Goal: Contribute content: Contribute content

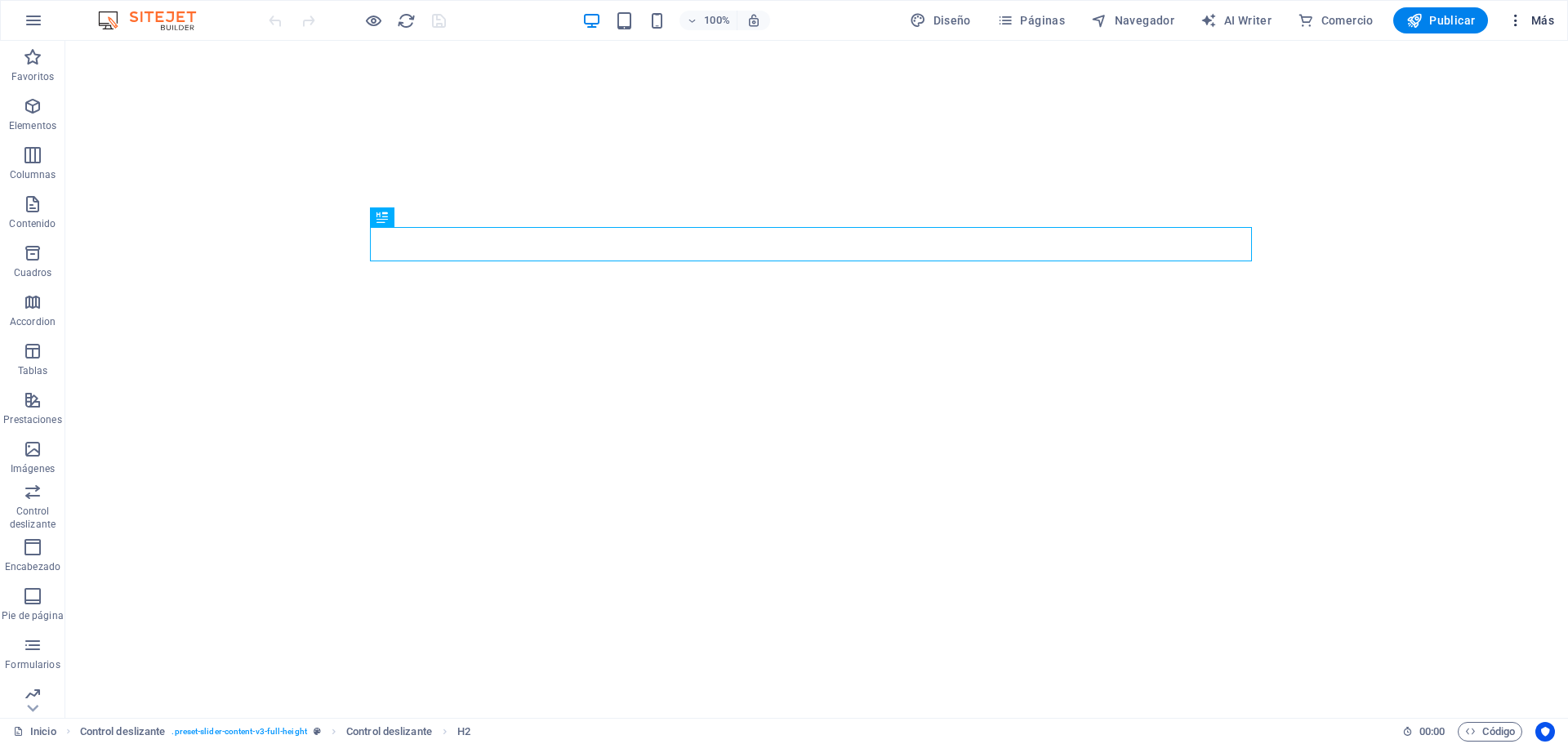
click at [1513, 11] on button "Más" at bounding box center [1530, 21] width 60 height 27
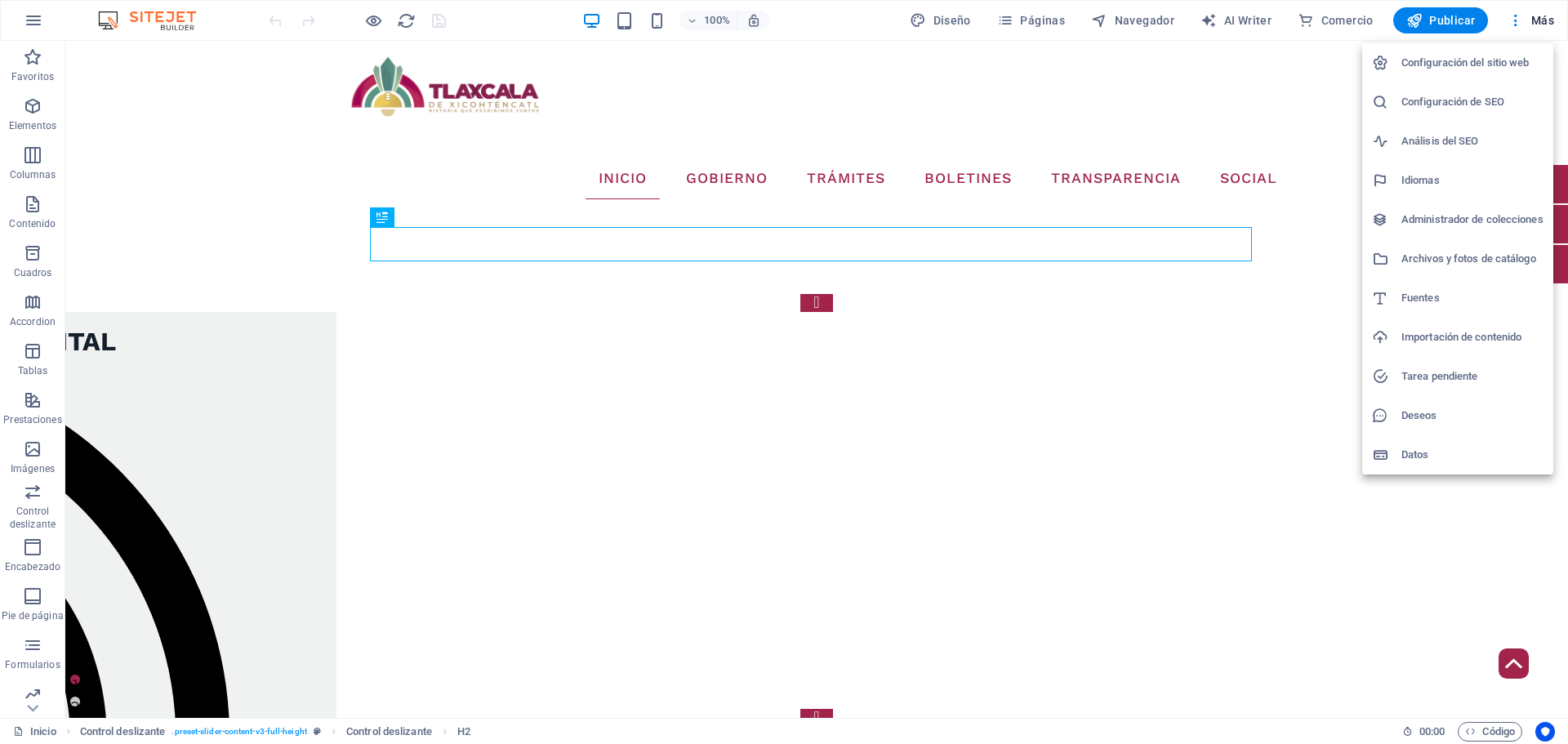
click at [1451, 231] on li "Administrador de colecciones" at bounding box center [1458, 219] width 191 height 39
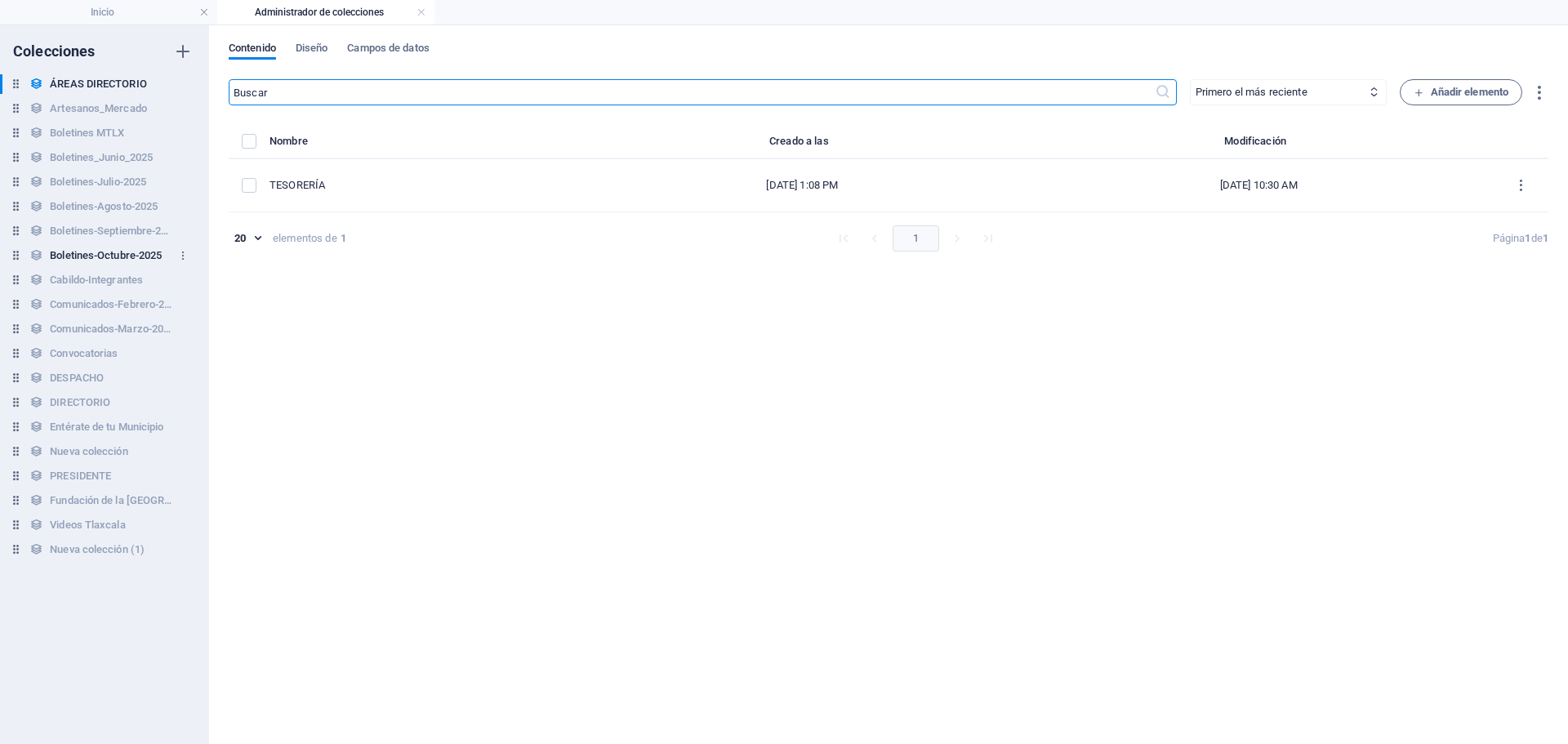
click at [118, 258] on h6 "Boletines-Octubre-2025" at bounding box center [106, 255] width 112 height 20
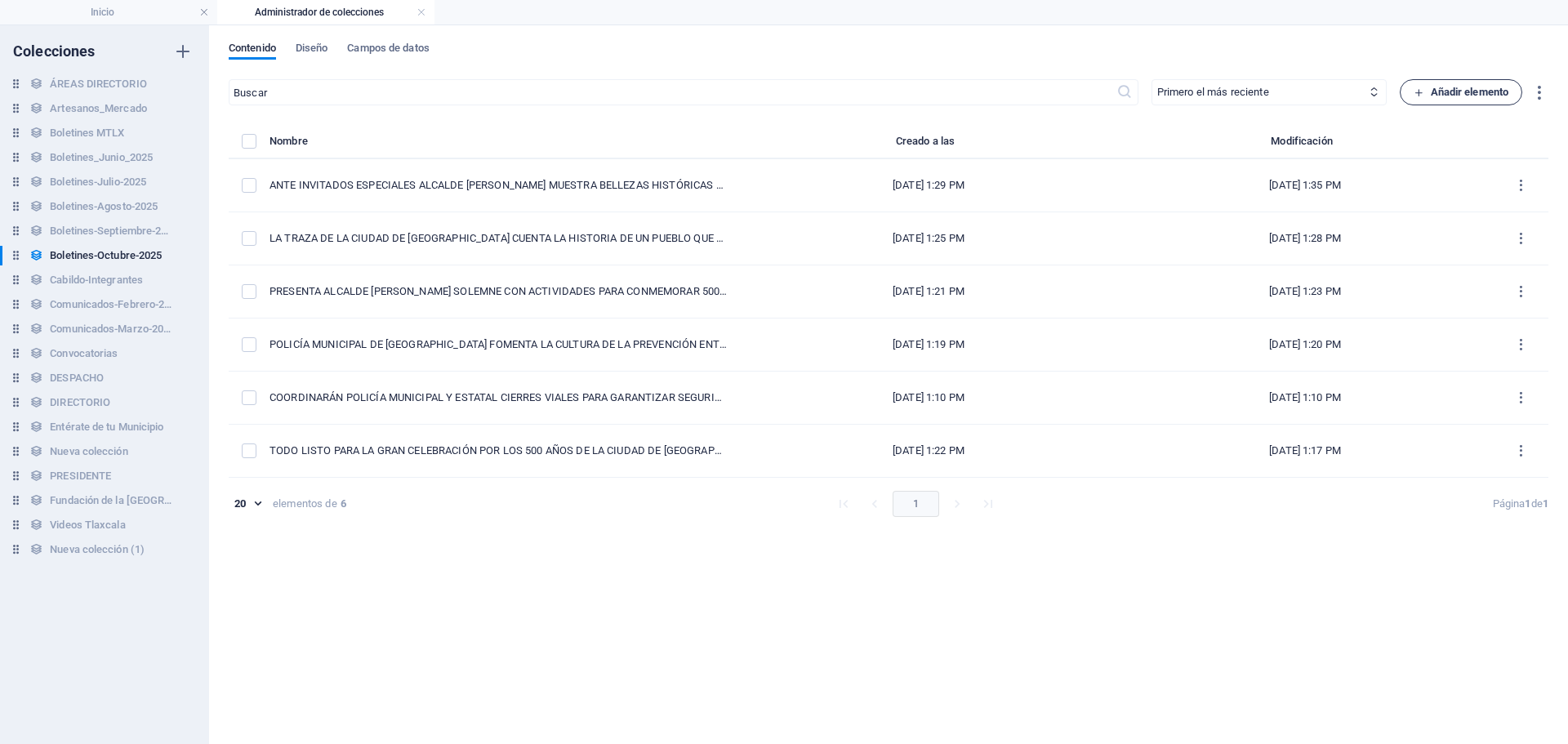
click at [1455, 98] on span "Añadir elemento" at bounding box center [1461, 92] width 96 height 20
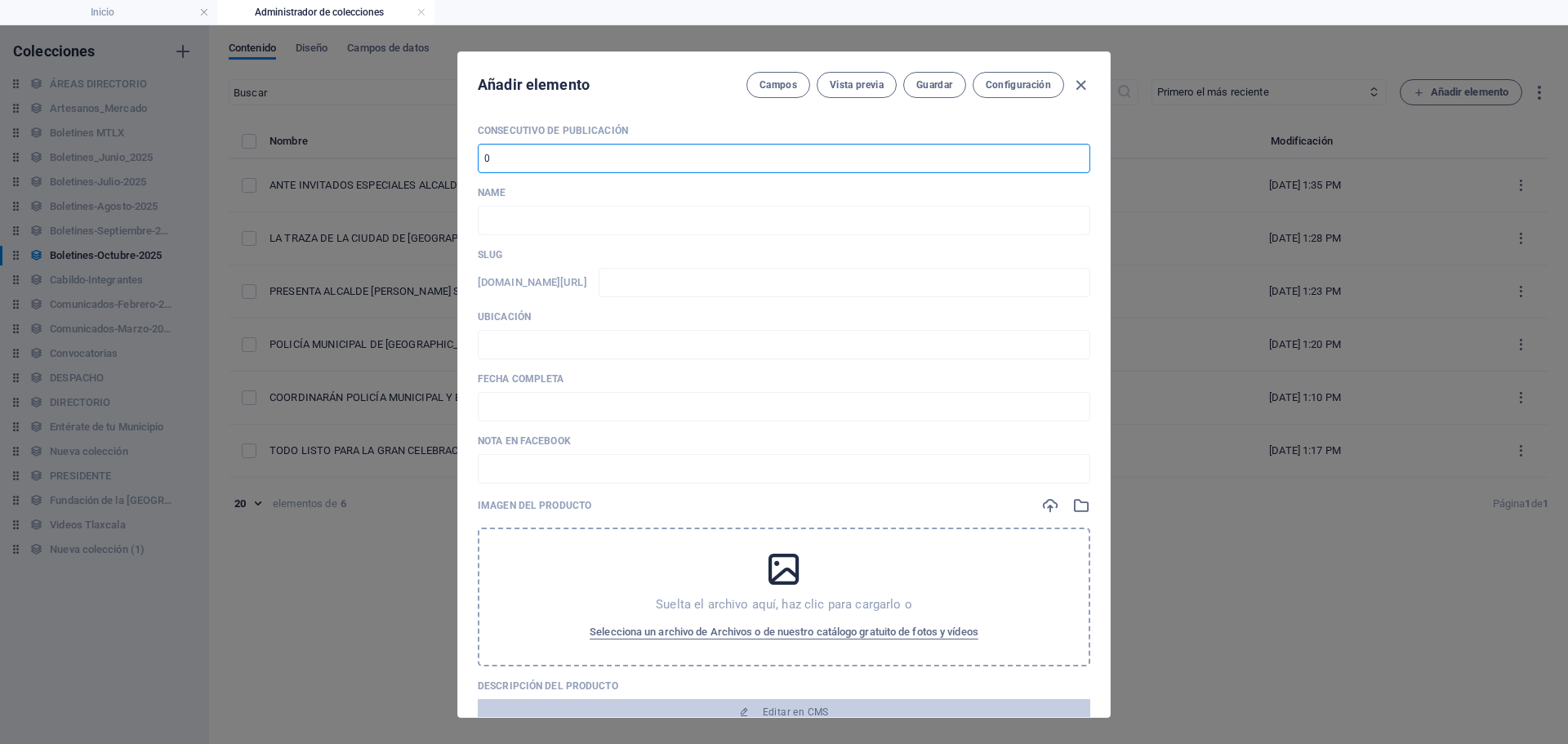
drag, startPoint x: 527, startPoint y: 162, endPoint x: 510, endPoint y: 161, distance: 17.0
click at [510, 161] on input "number" at bounding box center [784, 158] width 612 height 29
type input "7"
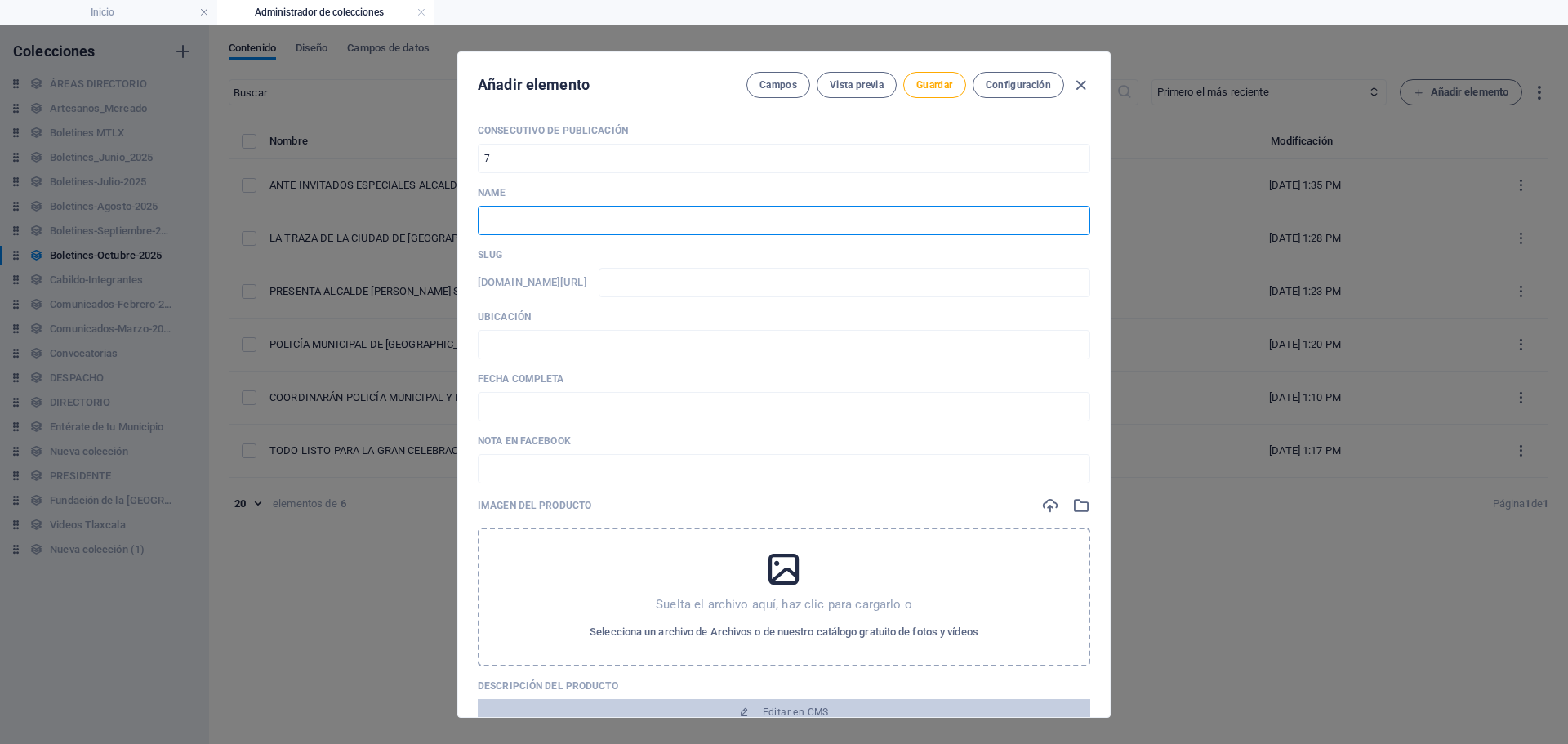
click at [583, 211] on input "text" at bounding box center [784, 220] width 612 height 29
paste input "CON LETRAS DORADAS SE ESCRIBE EL INICIO DE LA CONMEMORACIÓN DE LOS 500 AÑOS DE …"
type input "CON LETRAS DORADAS SE ESCRIBE EL INICIO DE LA CONMEMORACIÓN DE LOS 500 AÑOS DE …"
type input "con-letras-doradas-se-escribe-el-inicio-de-la-conmemoracion-de-los-500-anos-de-…"
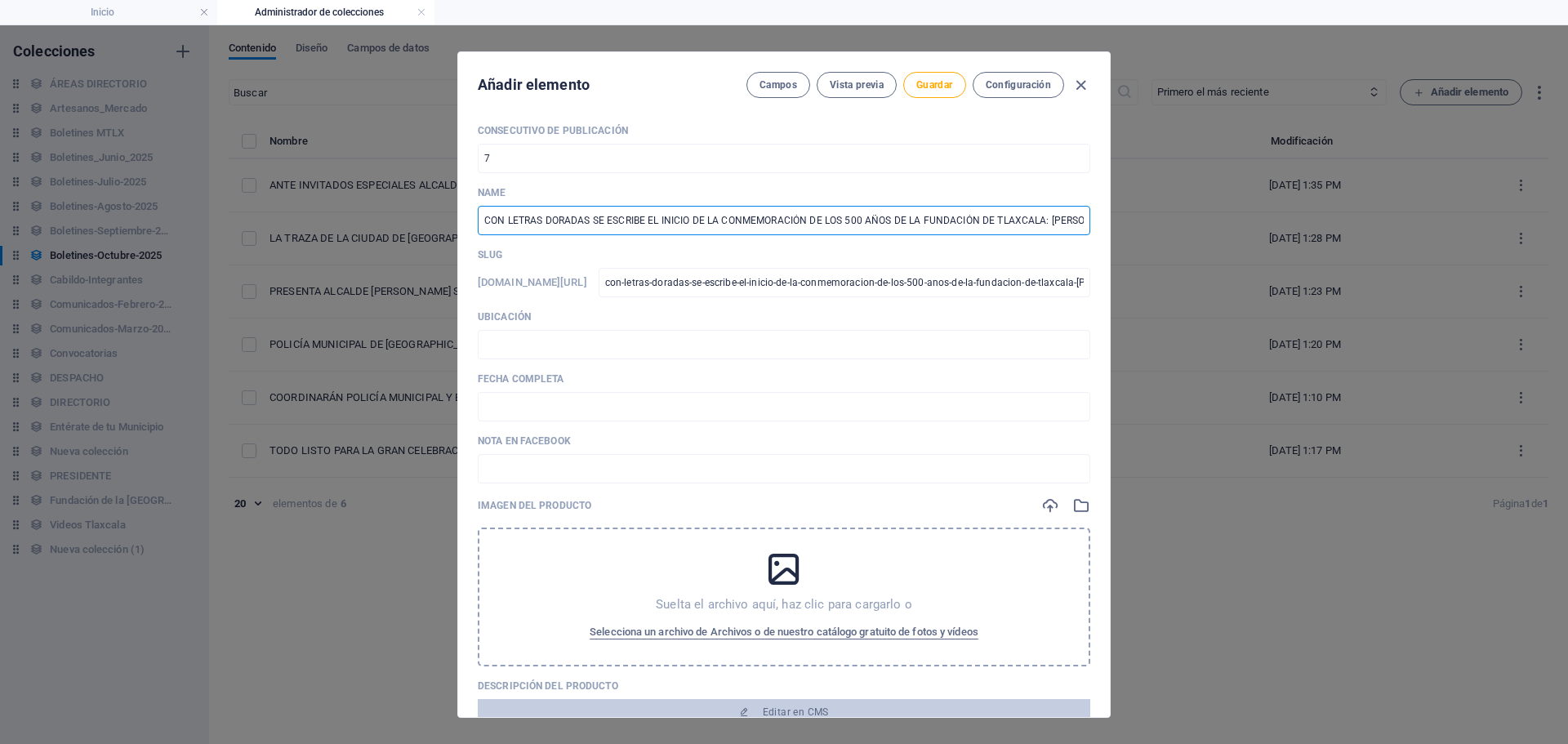
scroll to position [0, 99]
type input "CON LETRAS DORADAS SE ESCRIBE EL INICIO DE LA CONMEMORACIÓN DE LOS 500 AÑOS DE …"
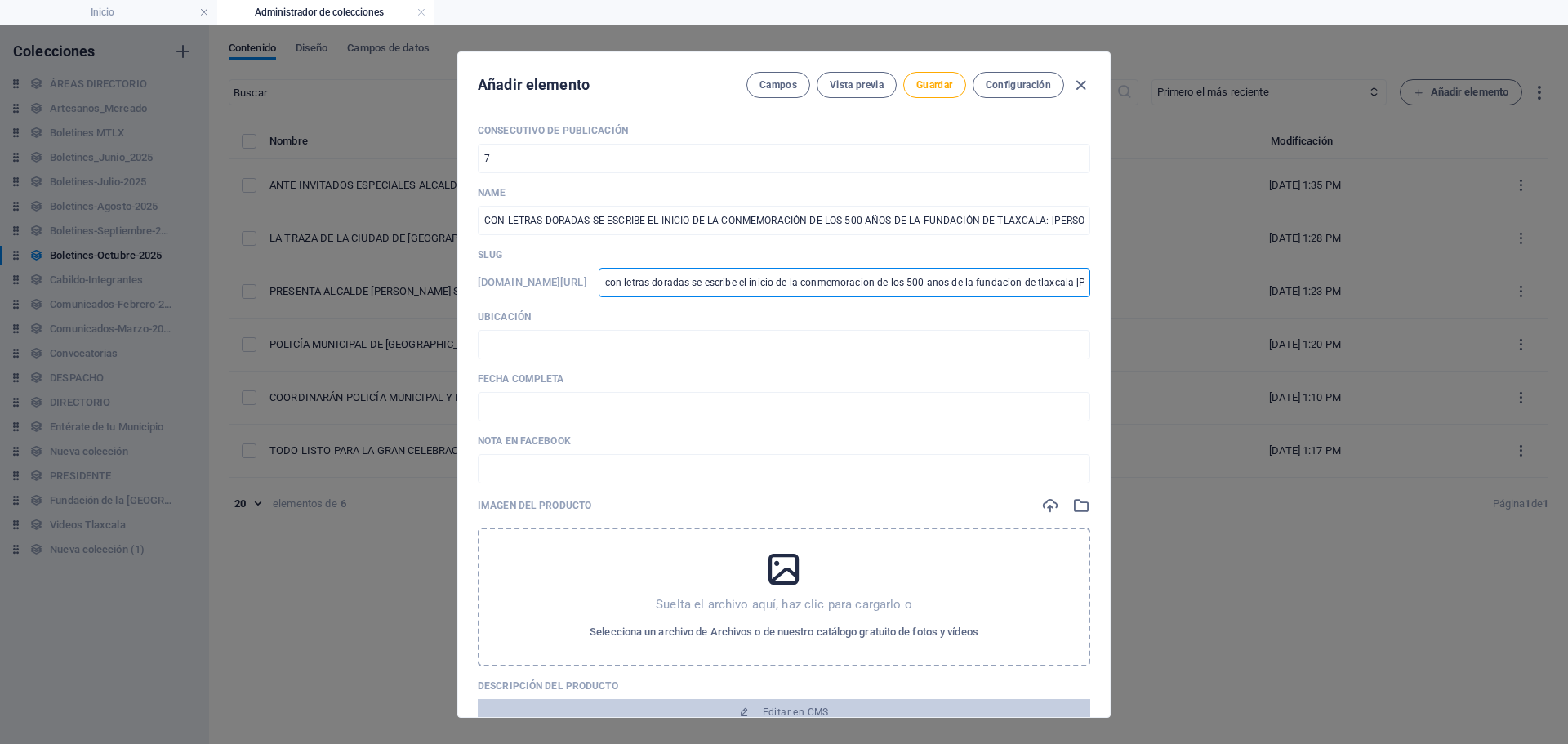
scroll to position [0, 251]
drag, startPoint x: 756, startPoint y: 284, endPoint x: 1253, endPoint y: 284, distance: 497.0
click at [1253, 284] on div "Añadir elemento Campos Vista previa Guardar Configuración Consecutivo de Public…" at bounding box center [784, 385] width 1568 height 718
type input "0"
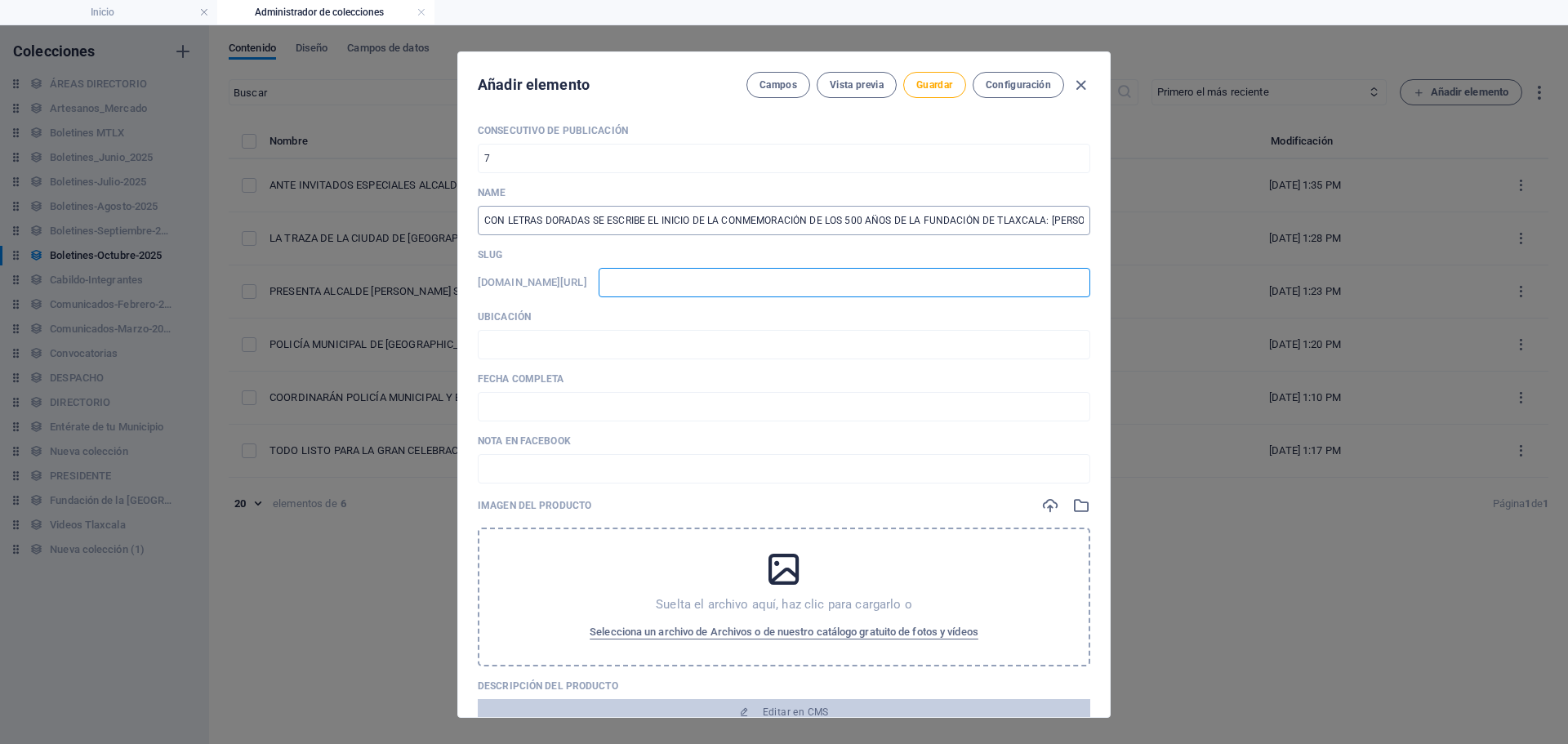
type input "0"
type input "03"
type input "03-"
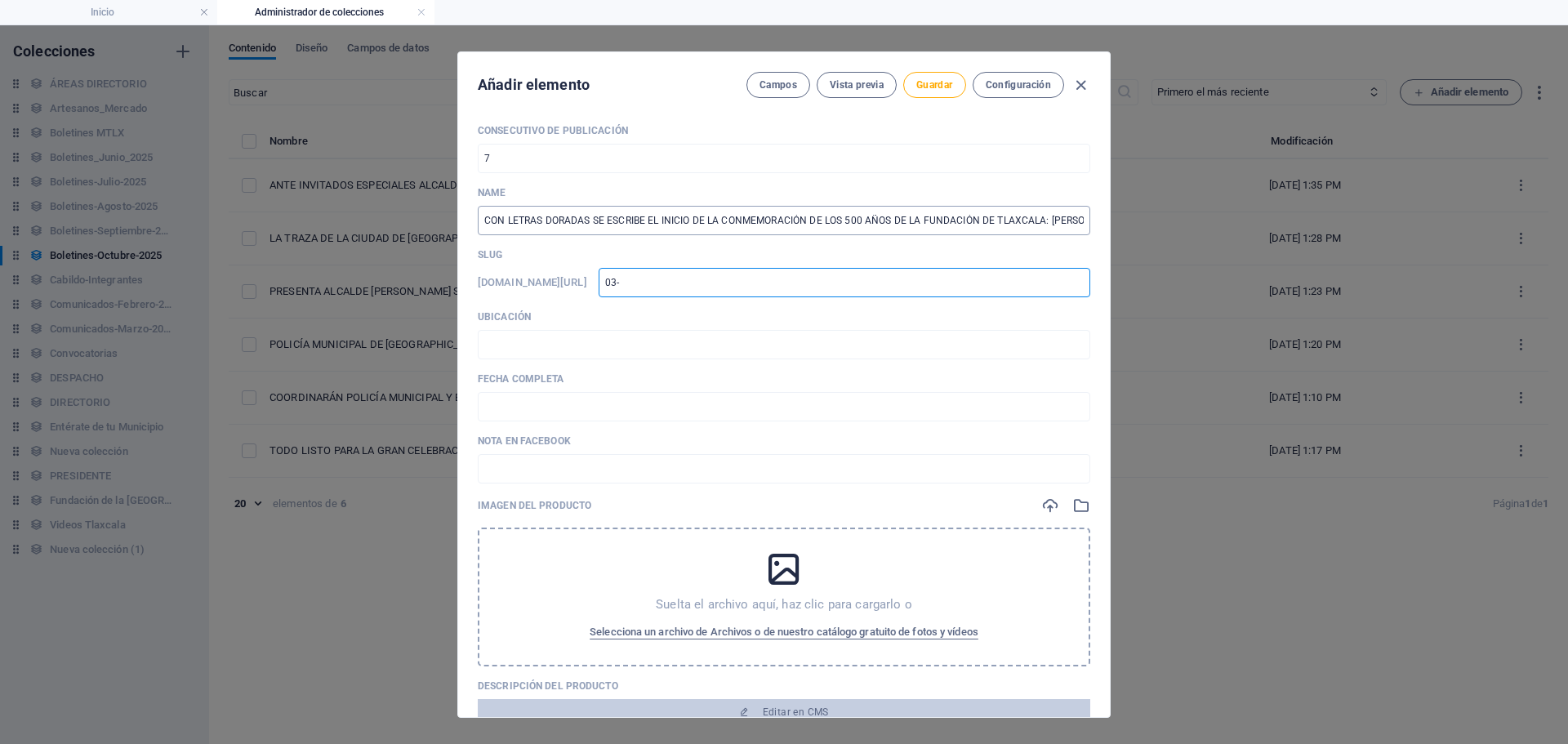
type input "03-1"
type input "03-10"
type input "03-1"
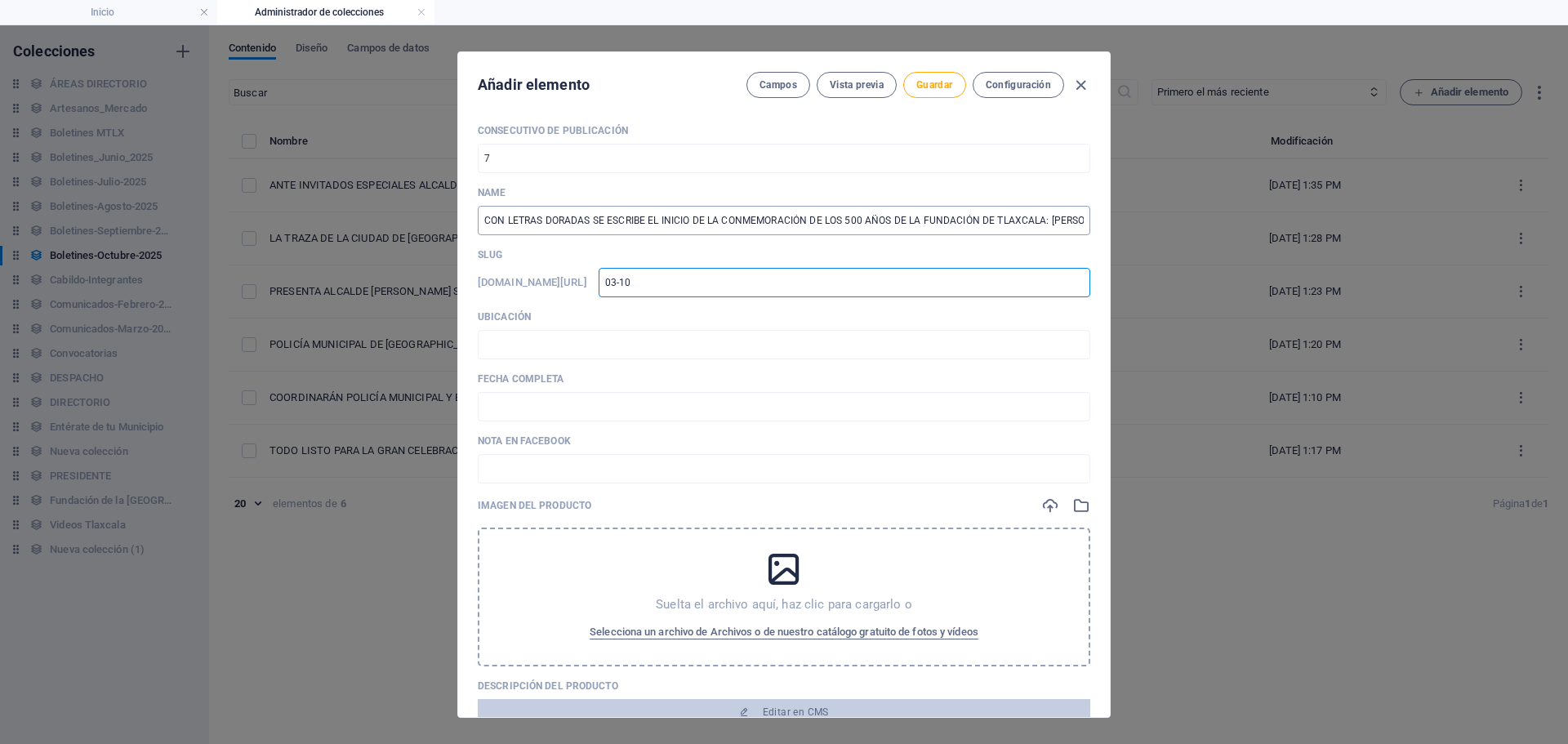
type input "03-1"
type input "03-"
type input "03"
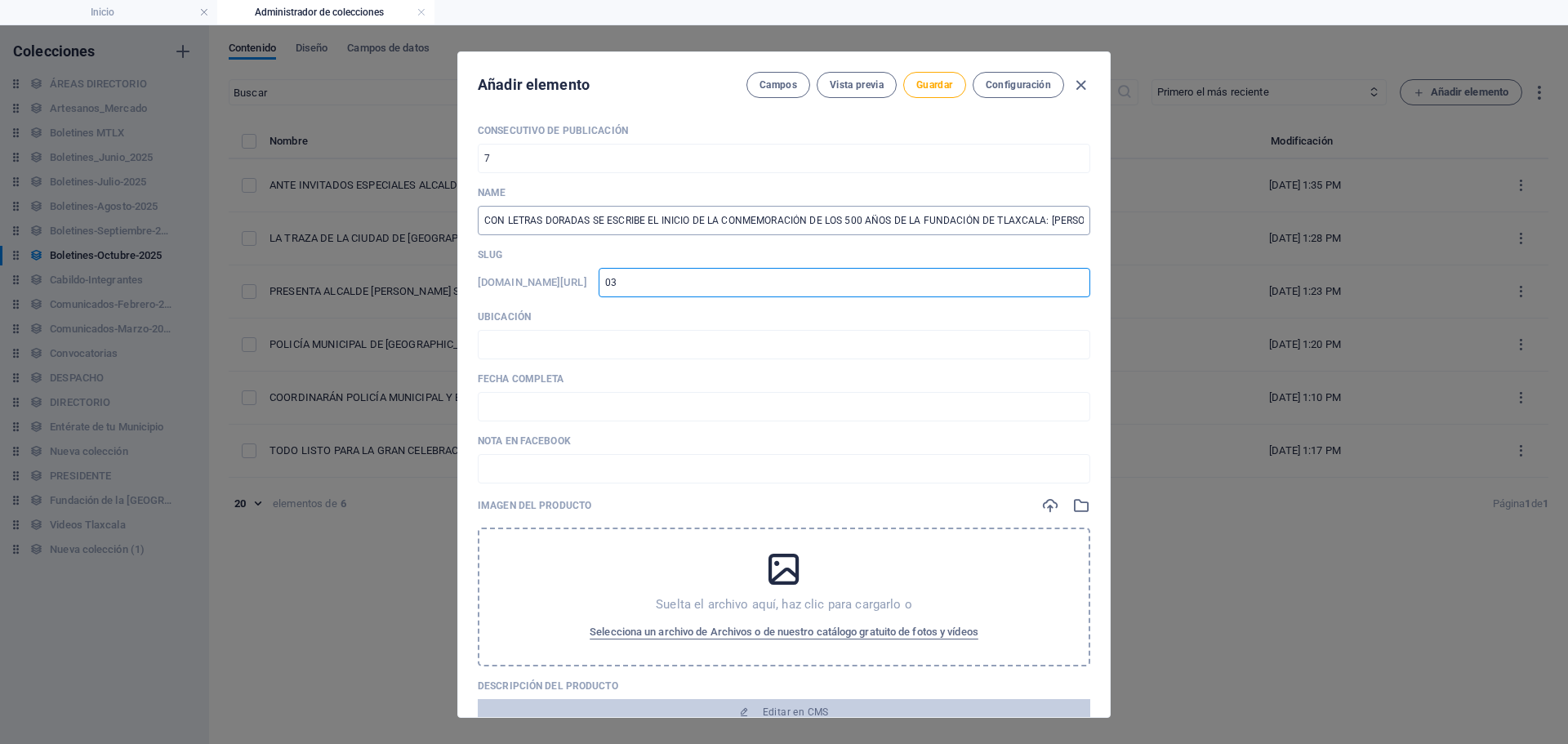
type input "031"
type input "0310"
type input "03102"
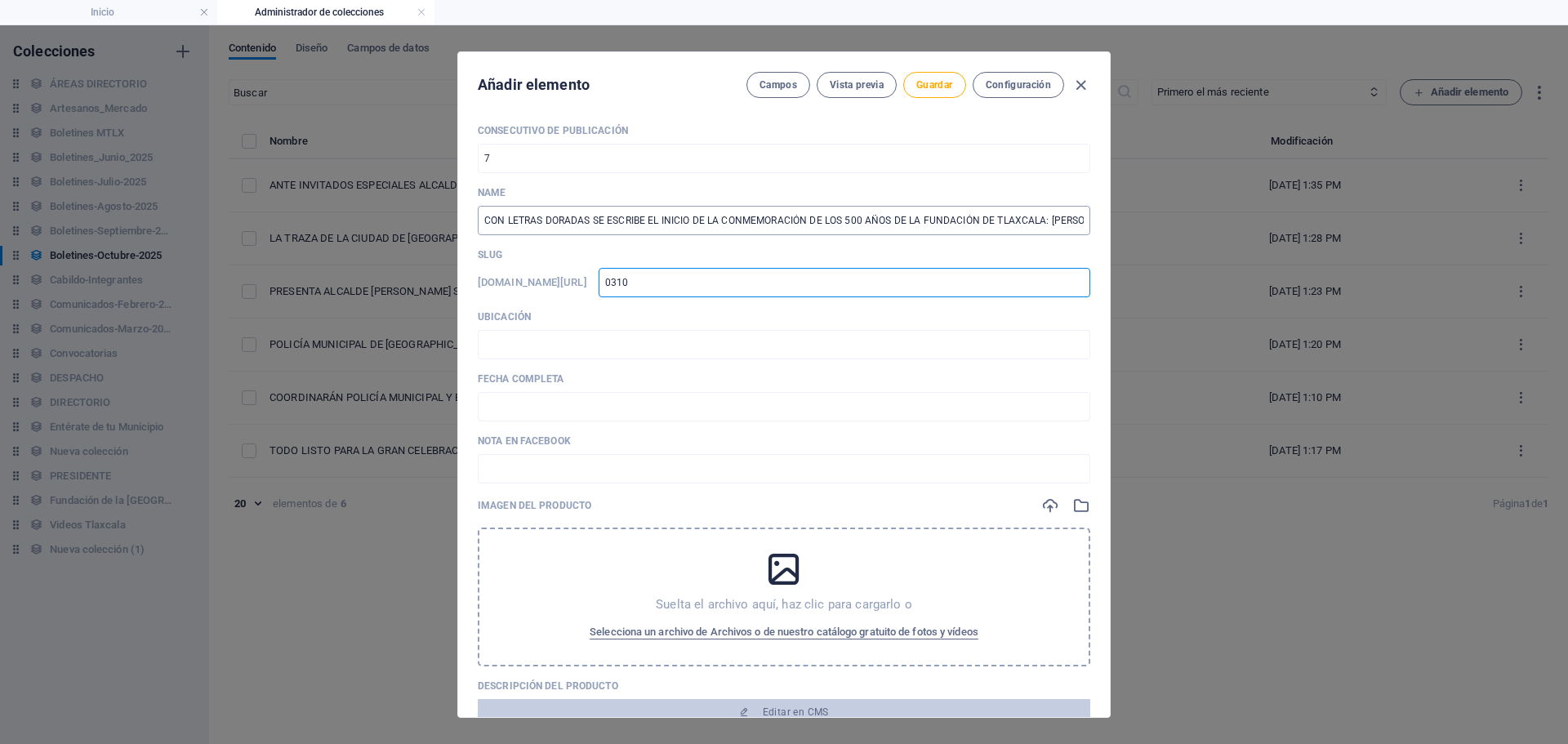
type input "03102"
type input "031020"
type input "0310202"
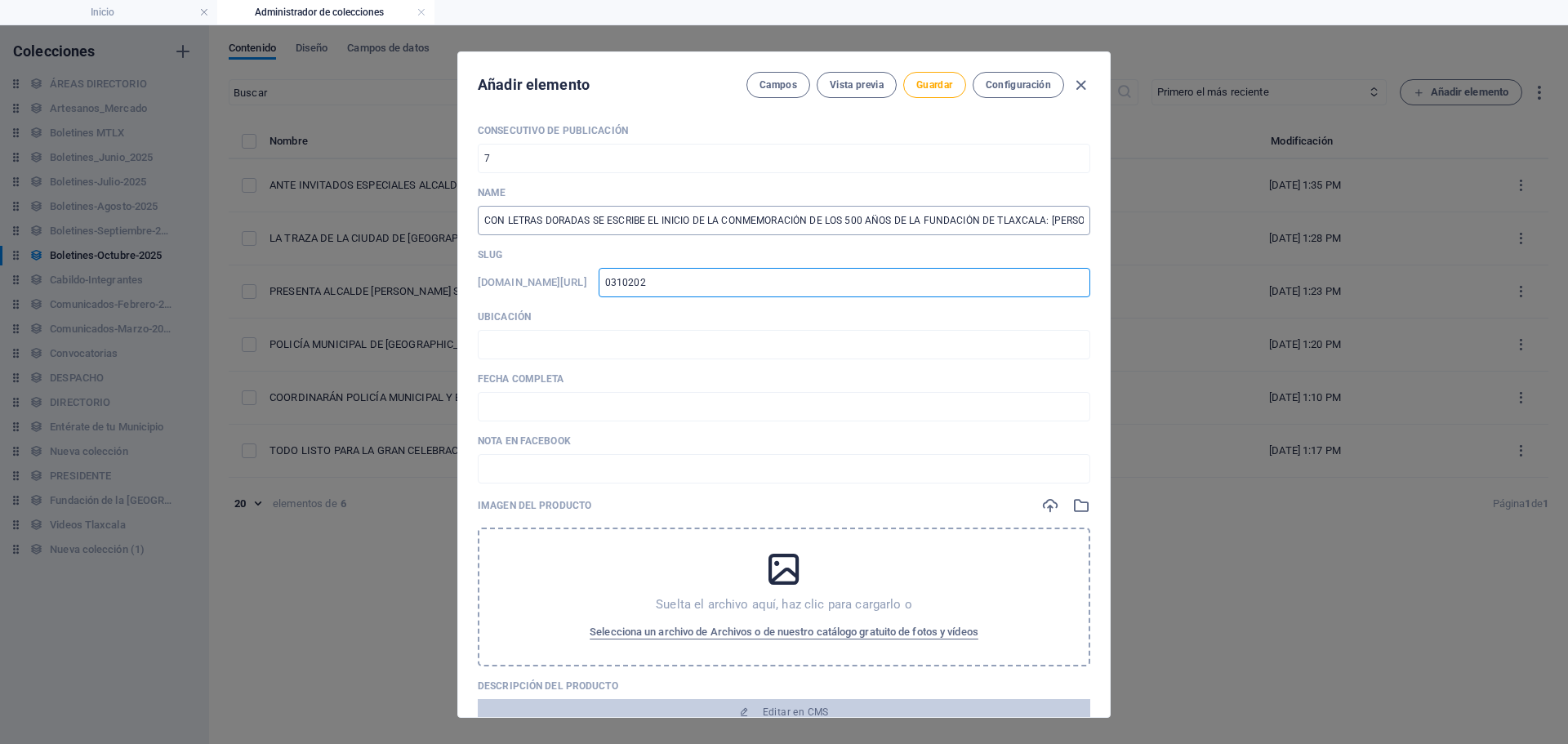
type input "03102025"
type input "03102025-"
type input "03102025-0"
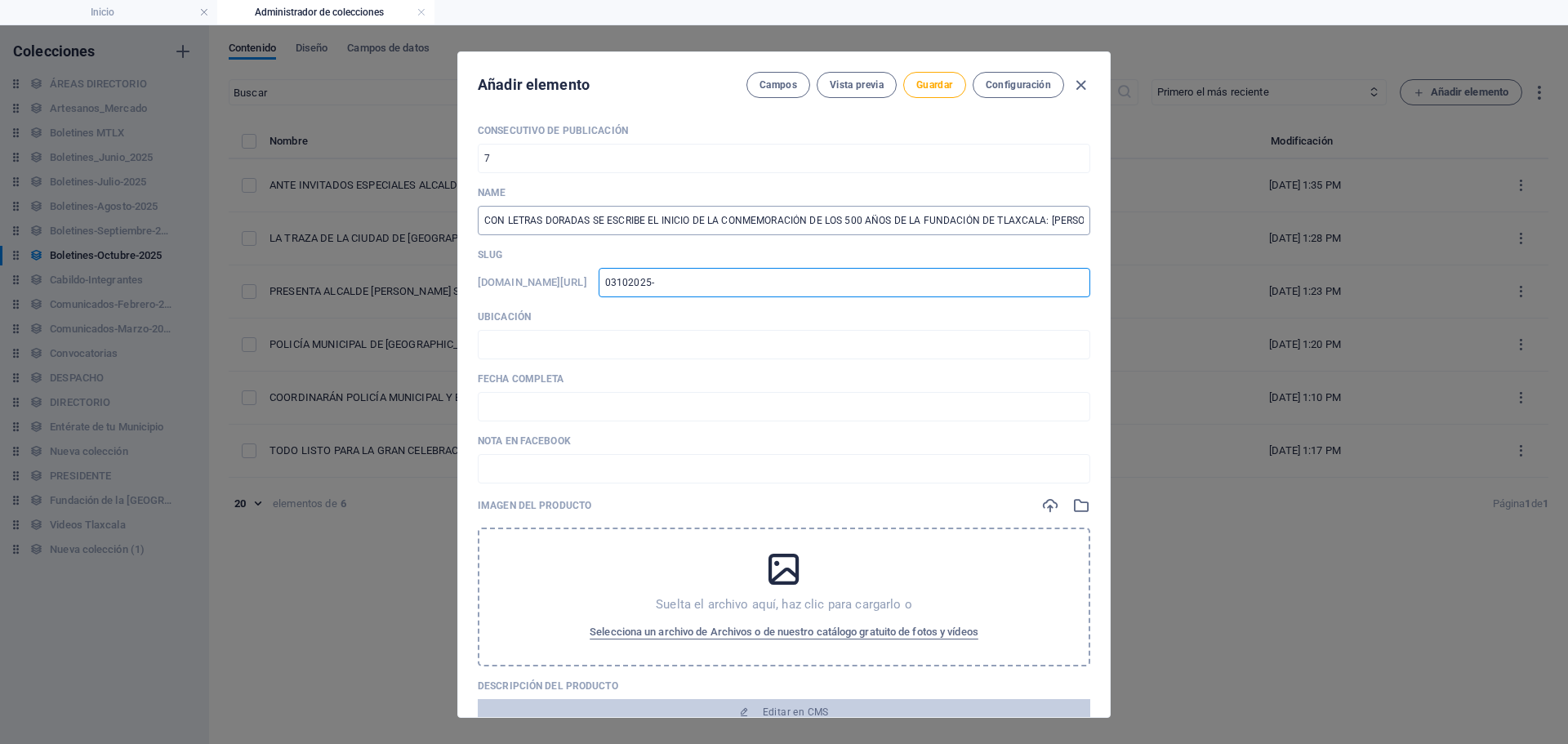
type input "03102025-0"
type input "03102025-01"
drag, startPoint x: 860, startPoint y: 281, endPoint x: 834, endPoint y: 286, distance: 26.5
click at [840, 286] on input "03102025-01" at bounding box center [844, 282] width 492 height 29
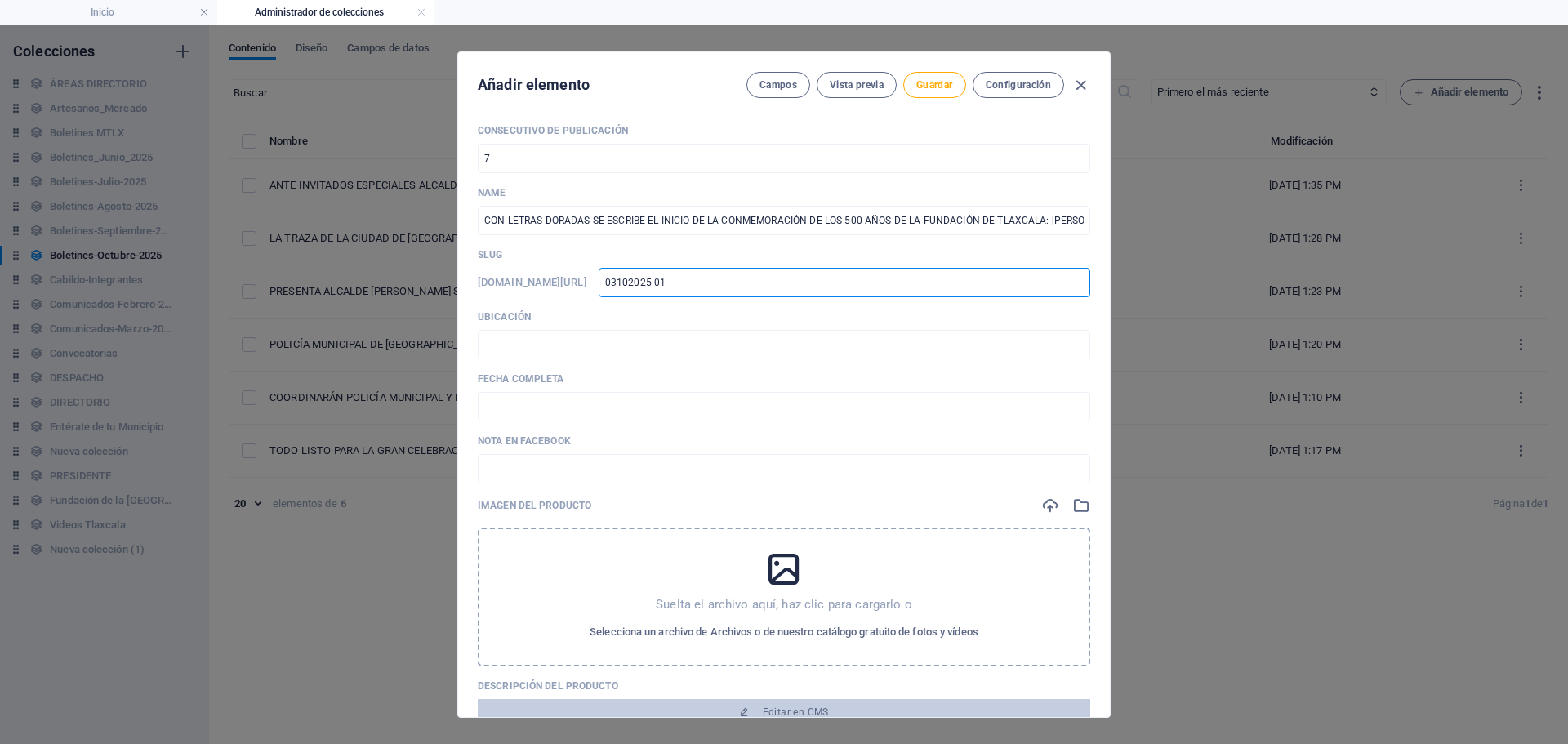
type input "03102025-0"
type input "03102025"
type input "031020"
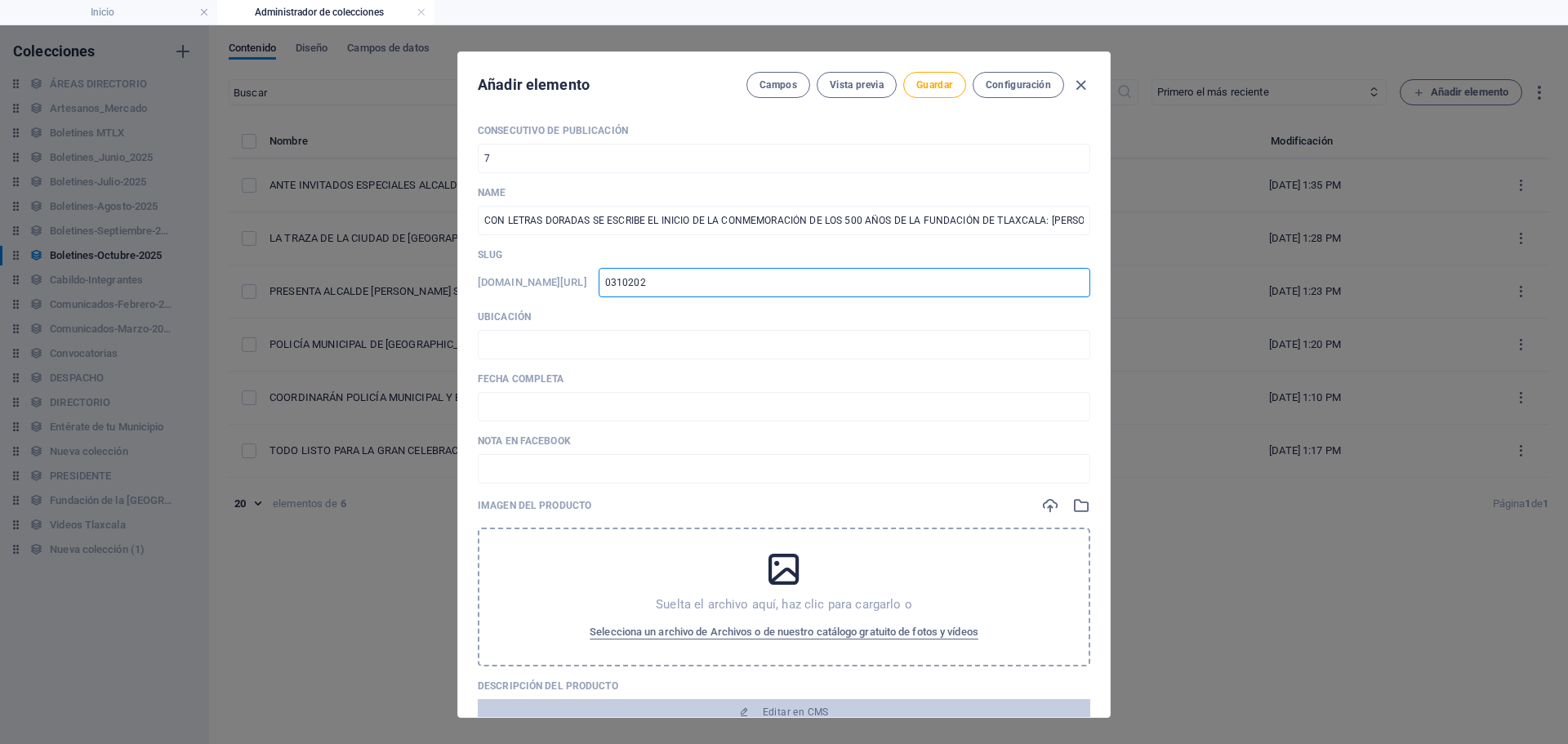
type input "031020"
type input "031"
type input "03"
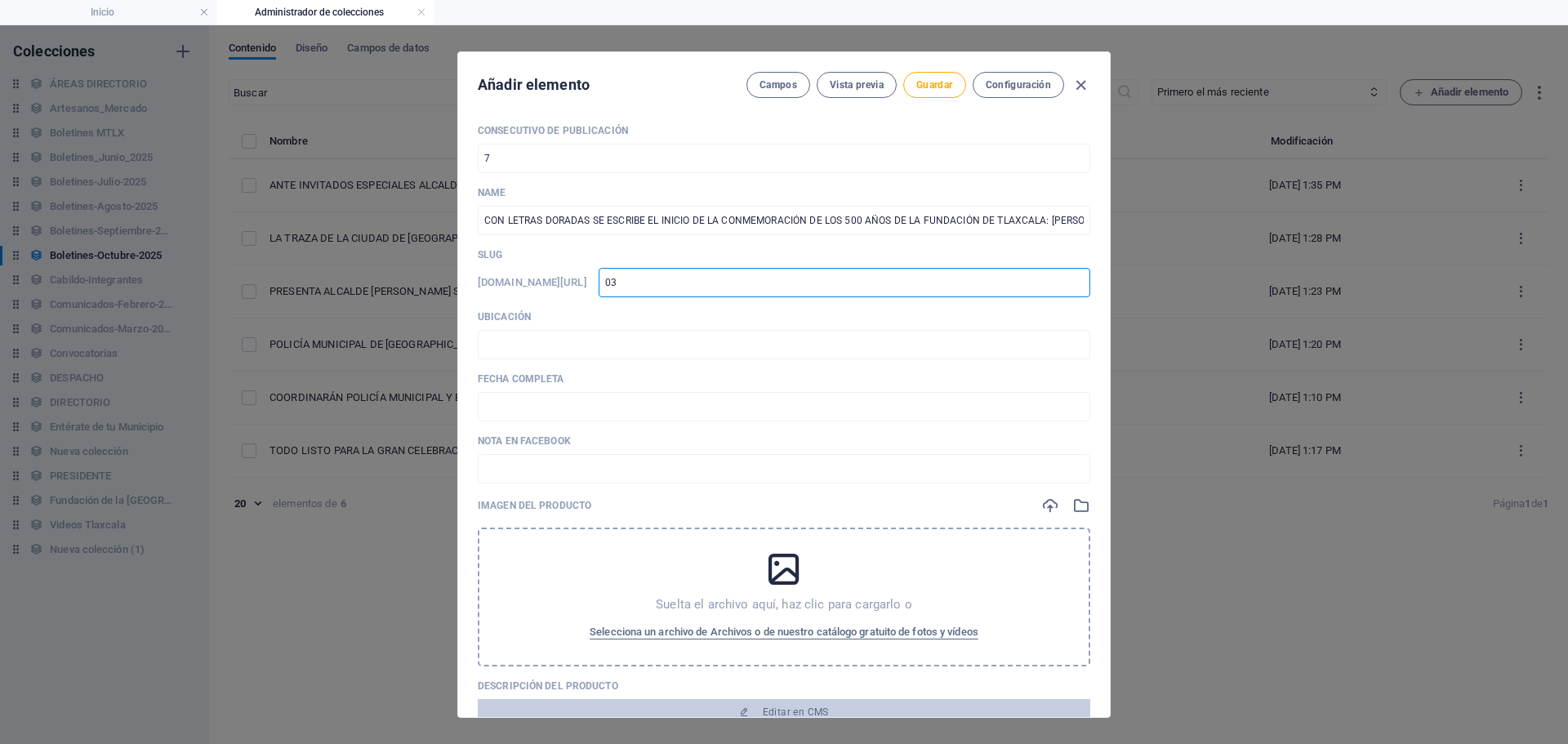
type input "0"
click at [794, 286] on input "text" at bounding box center [844, 282] width 492 height 29
click at [801, 279] on input "text" at bounding box center [844, 282] width 492 height 29
type input "0"
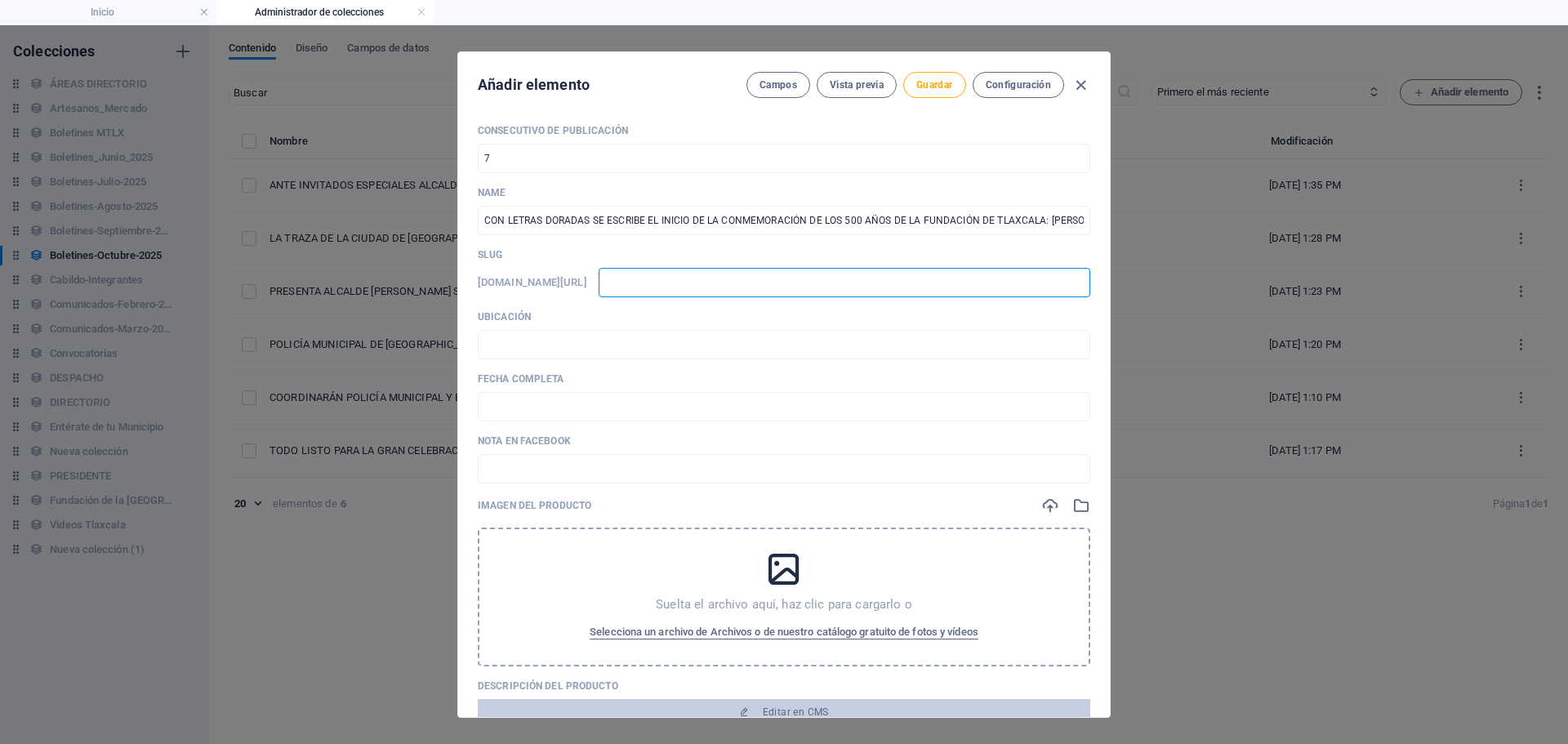
type input "0"
type input "03"
type input "031"
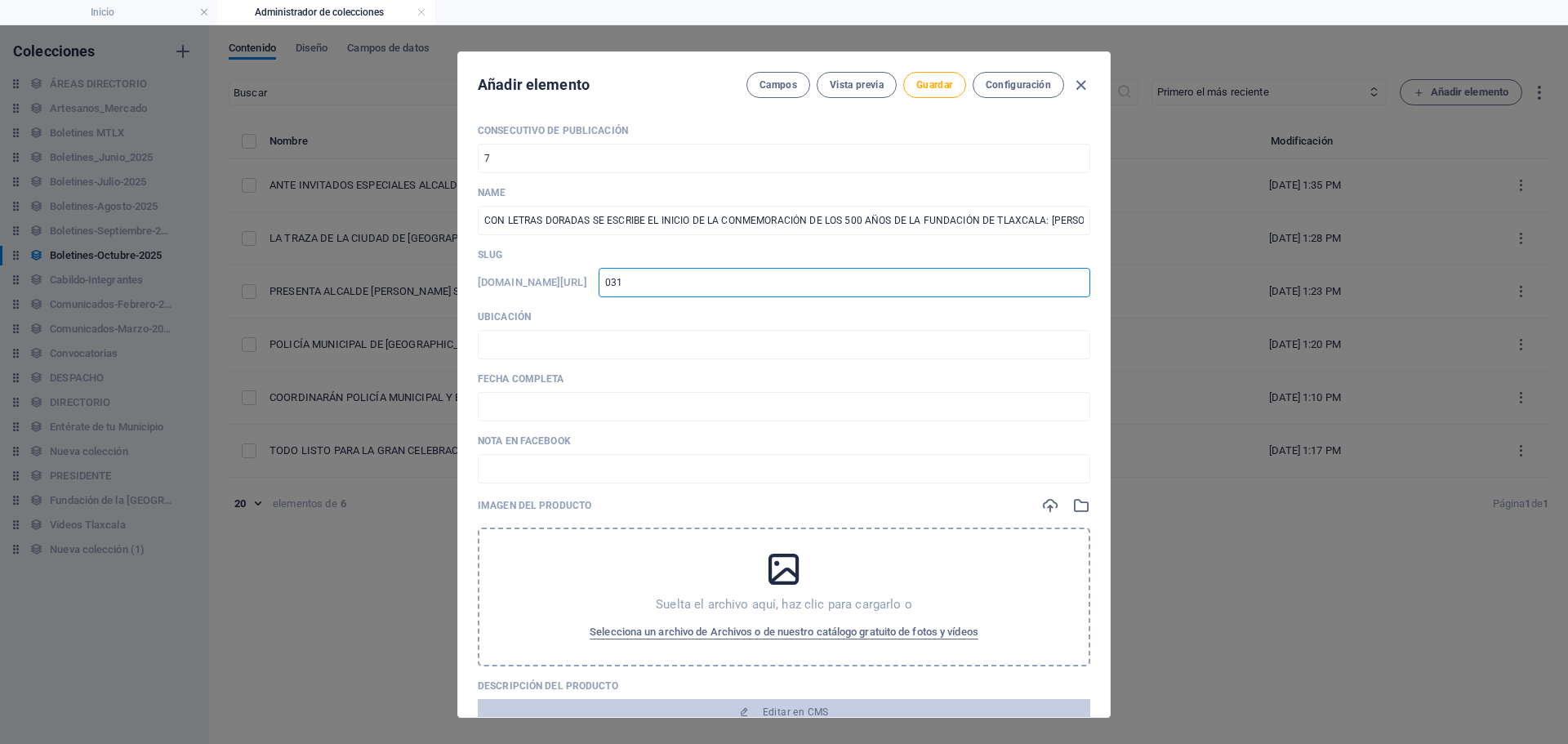
type input "0310"
click at [1073, 81] on icon "button" at bounding box center [1081, 85] width 19 height 19
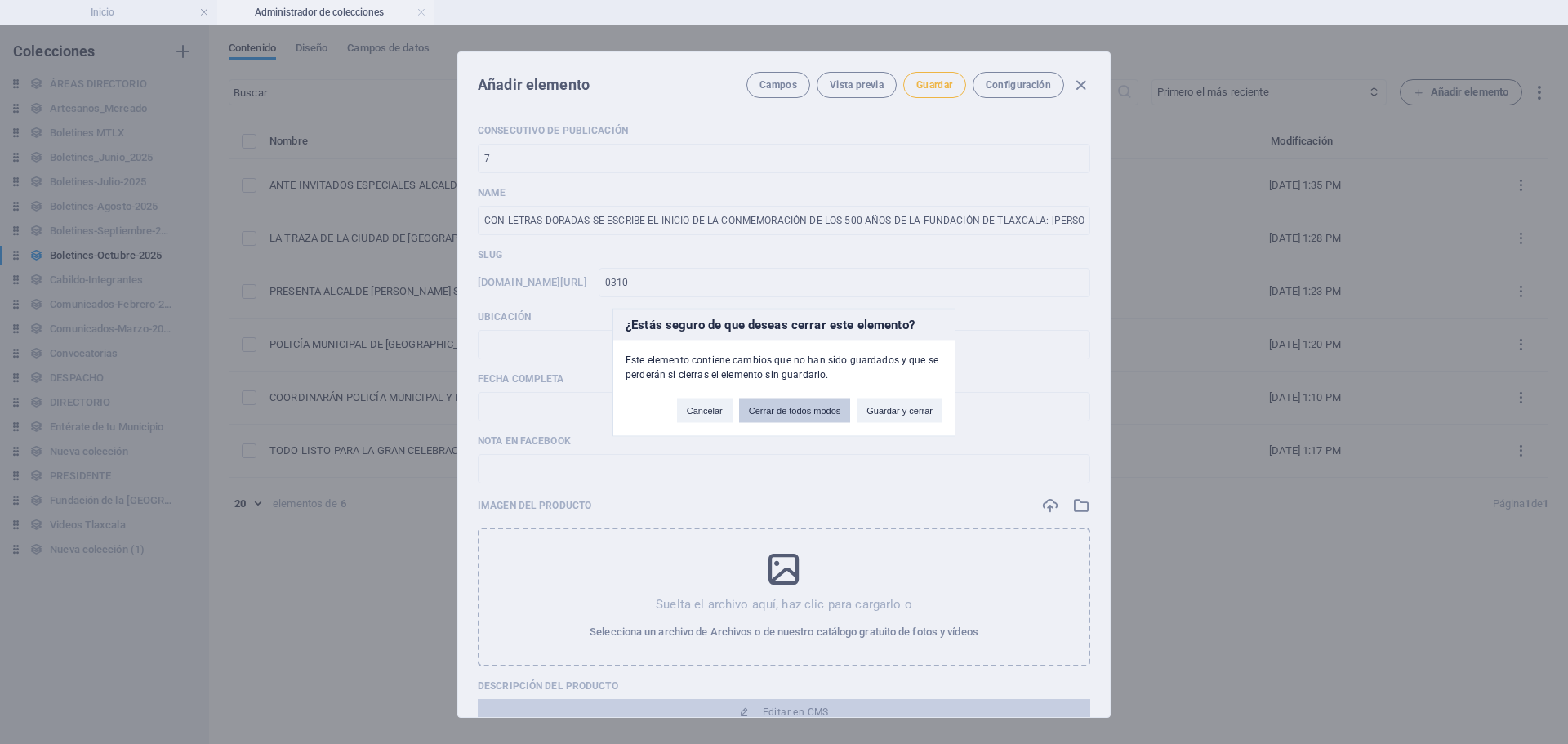
click at [771, 413] on button "Cerrar de todos modos" at bounding box center [795, 410] width 112 height 25
type input "con-letras-doradas-se-escribe-el-inicio-de-la-conmemoracion-de-los-500-anos-de-…"
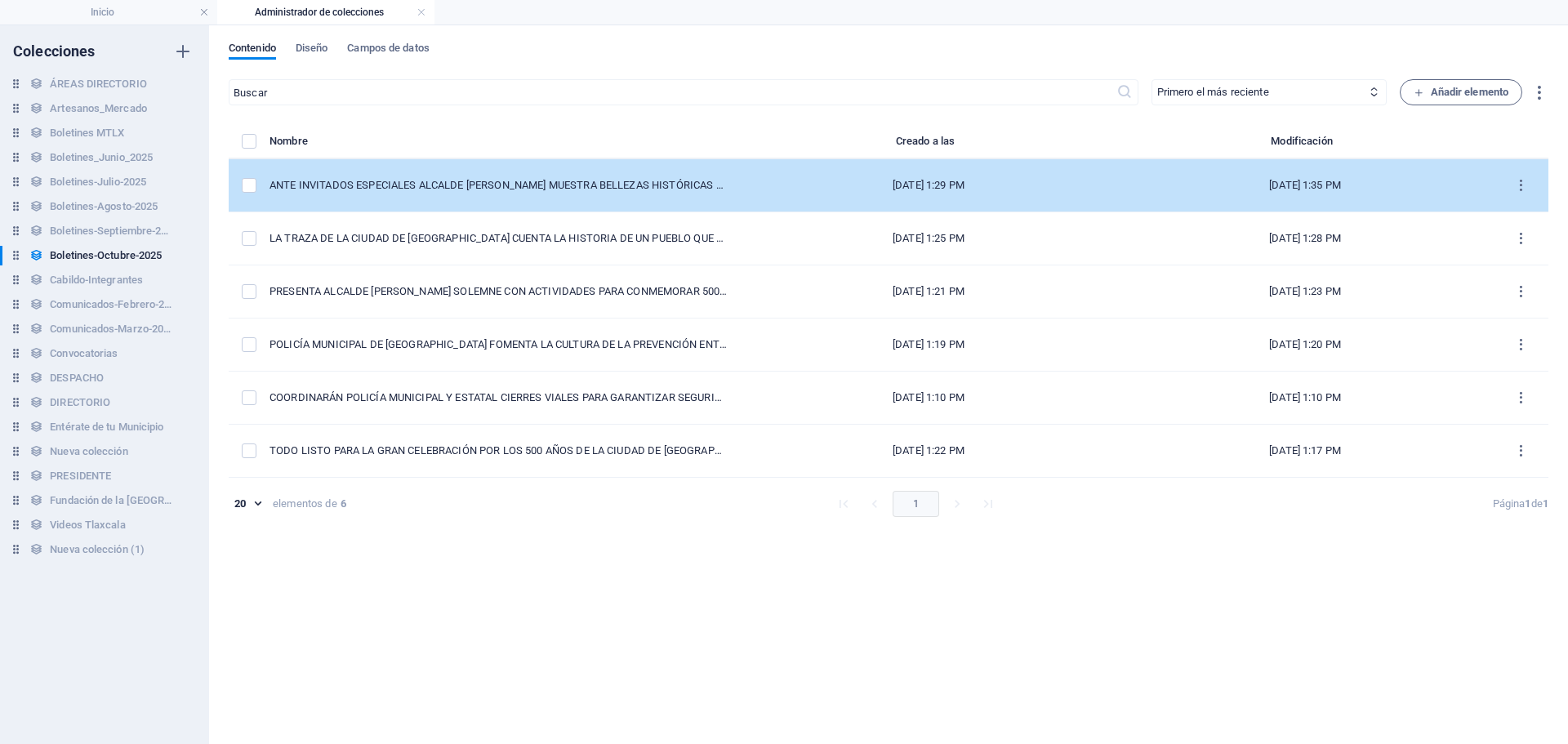
click at [741, 200] on td "[DATE] 1:29 PM" at bounding box center [928, 186] width 376 height 53
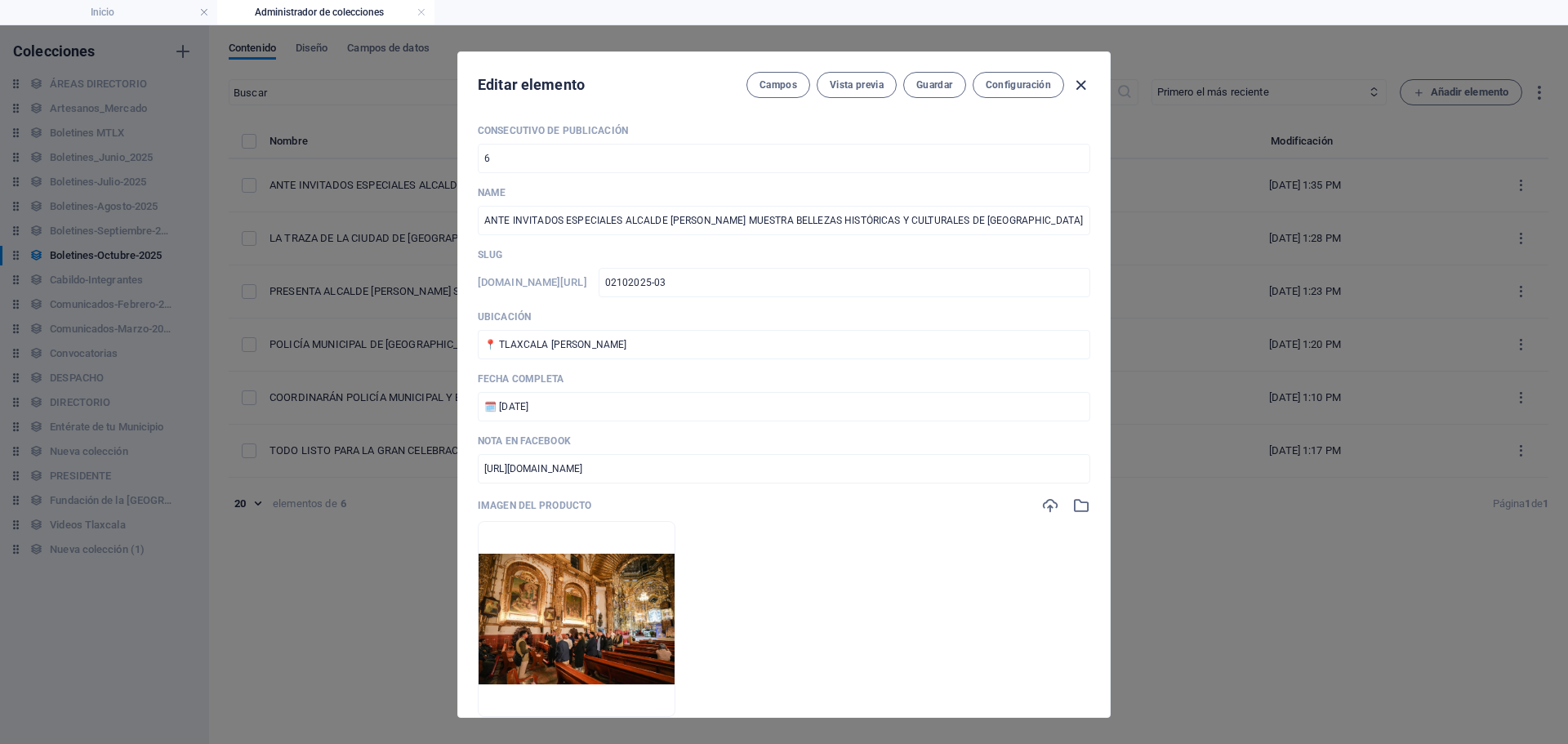
click at [1079, 91] on icon "button" at bounding box center [1081, 85] width 19 height 19
type input "ante-invitados-especiales-alcalde-[PERSON_NAME]-muestra-bellezas-historicas-y-c…"
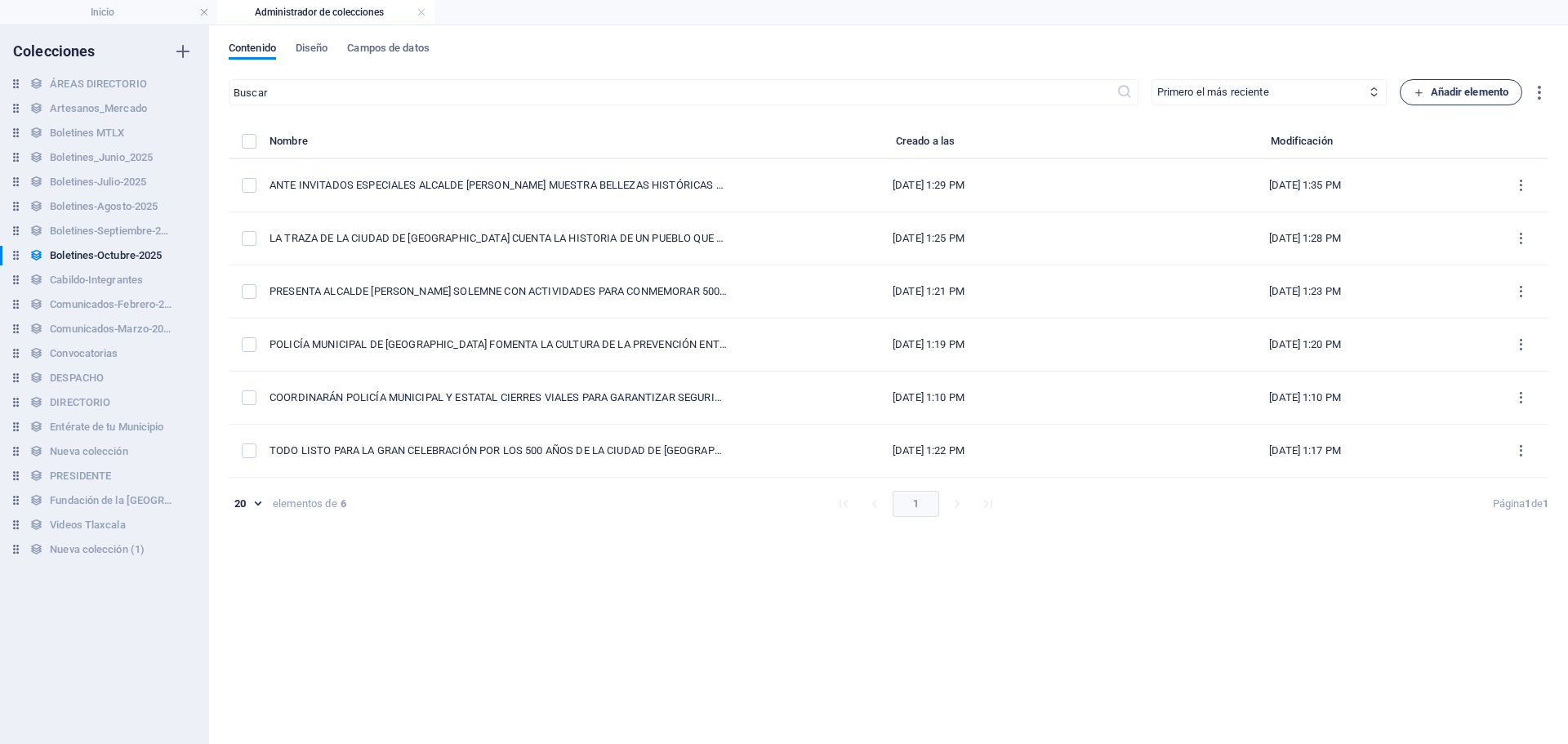
click at [1427, 93] on span "Añadir elemento" at bounding box center [1461, 92] width 96 height 20
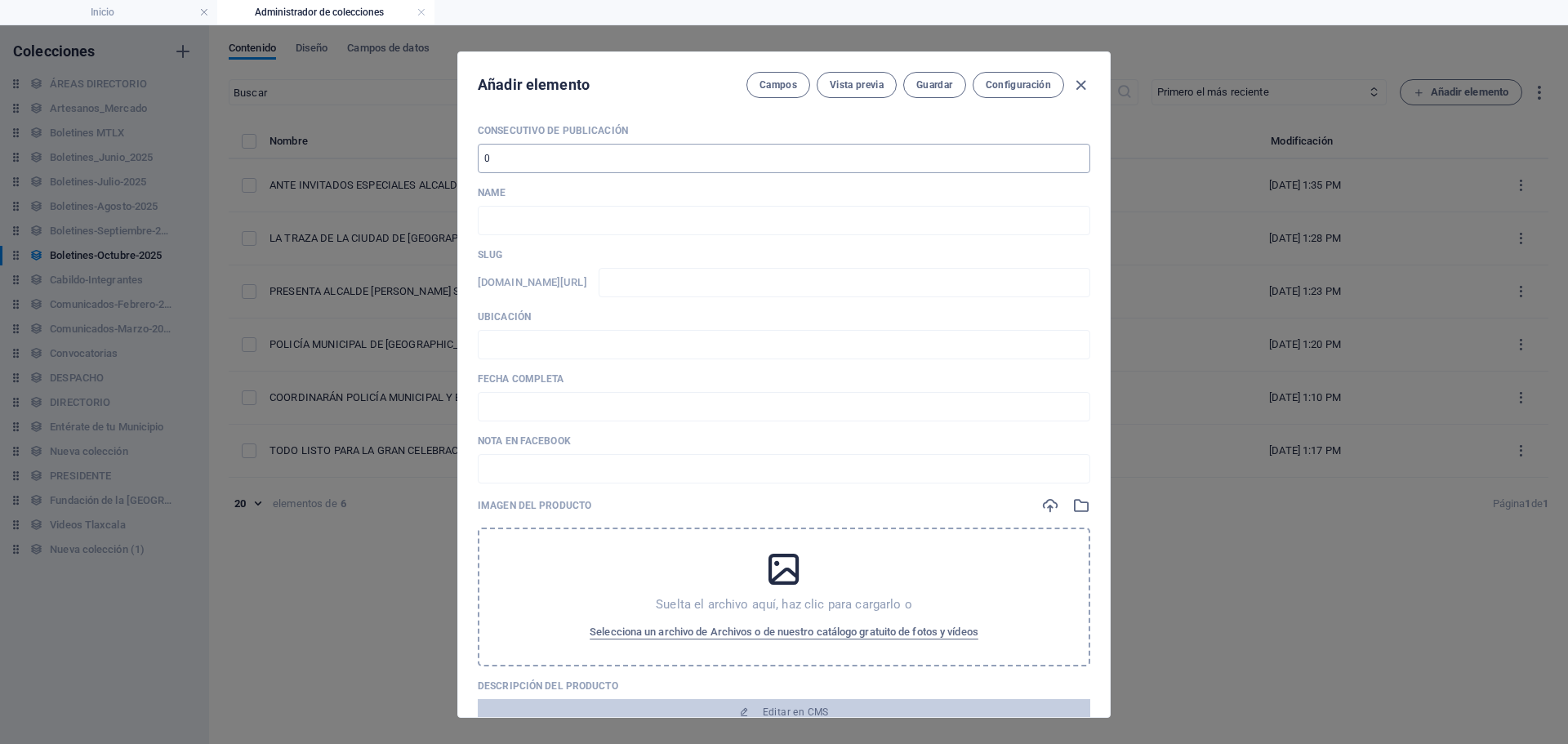
click at [547, 162] on input "number" at bounding box center [784, 158] width 612 height 29
type input "7"
click at [627, 234] on input "text" at bounding box center [784, 220] width 612 height 29
type input "2"
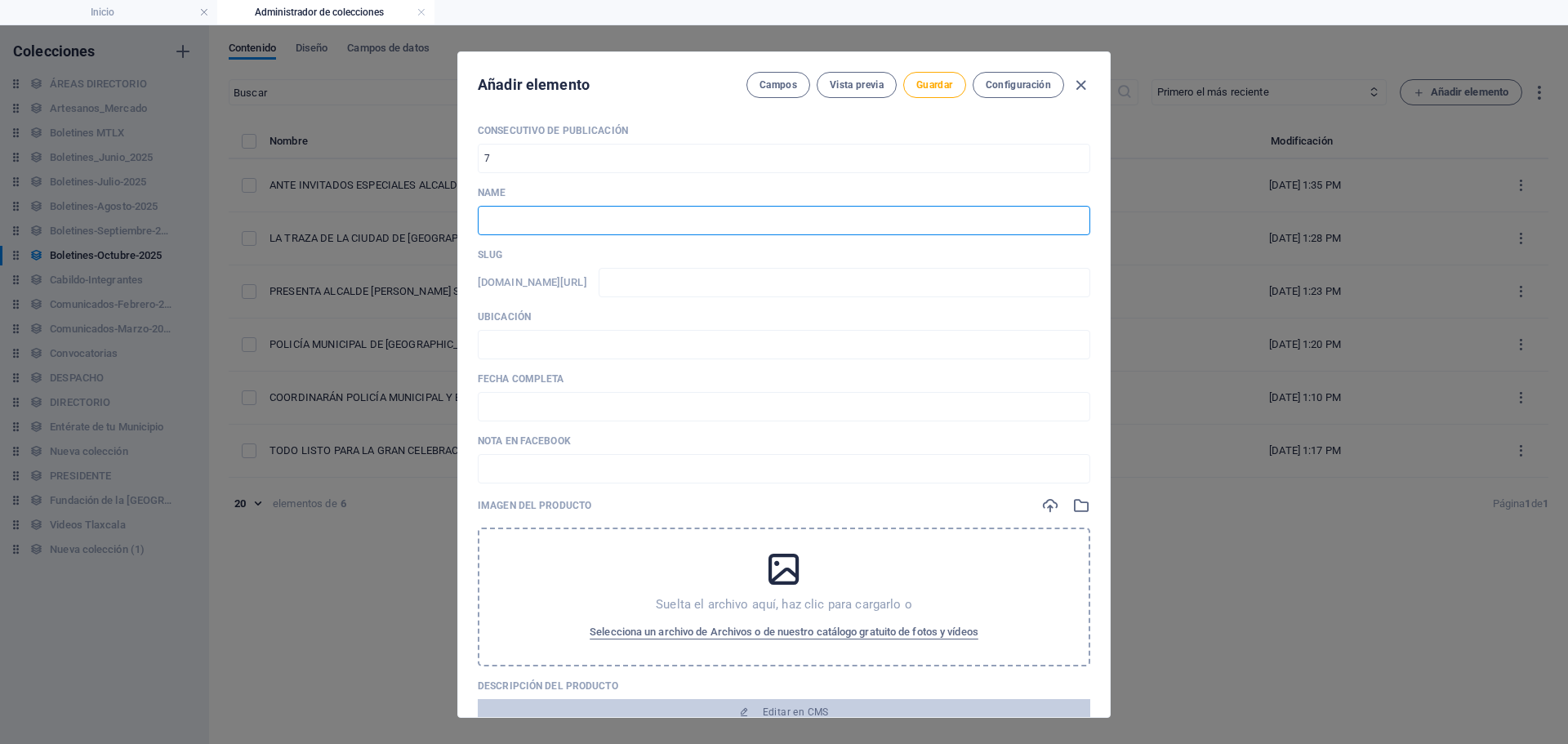
type input "2"
paste input "CON LETRAS DORADAS SE ESCRIBE EL INICIO DE LA CONMEMORACIÓN DE LOS 500 AÑOS DE …"
type input "CON LETRAS DORADAS SE ESCRIBE EL INICIO DE LA CONMEMORACIÓN DE LOS 500 AÑOS DE …"
type input "con-letras-doradas-se-escribe-el-inicio-de-la-conmemoracion-de-los-500-anos-de-…"
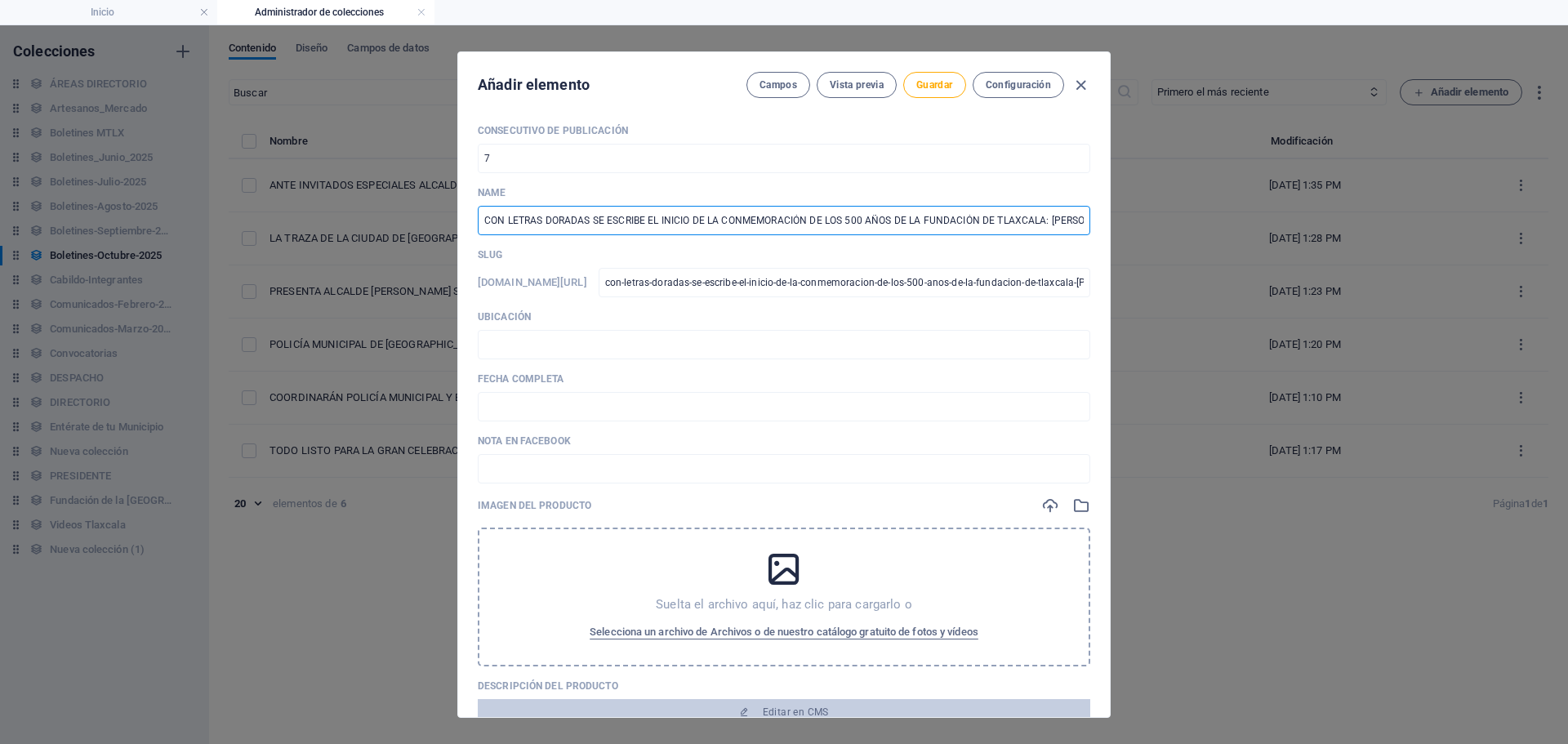
scroll to position [0, 99]
type input "CON LETRAS DORADAS SE ESCRIBE EL INICIO DE LA CONMEMORACIÓN DE LOS 500 AÑOS DE …"
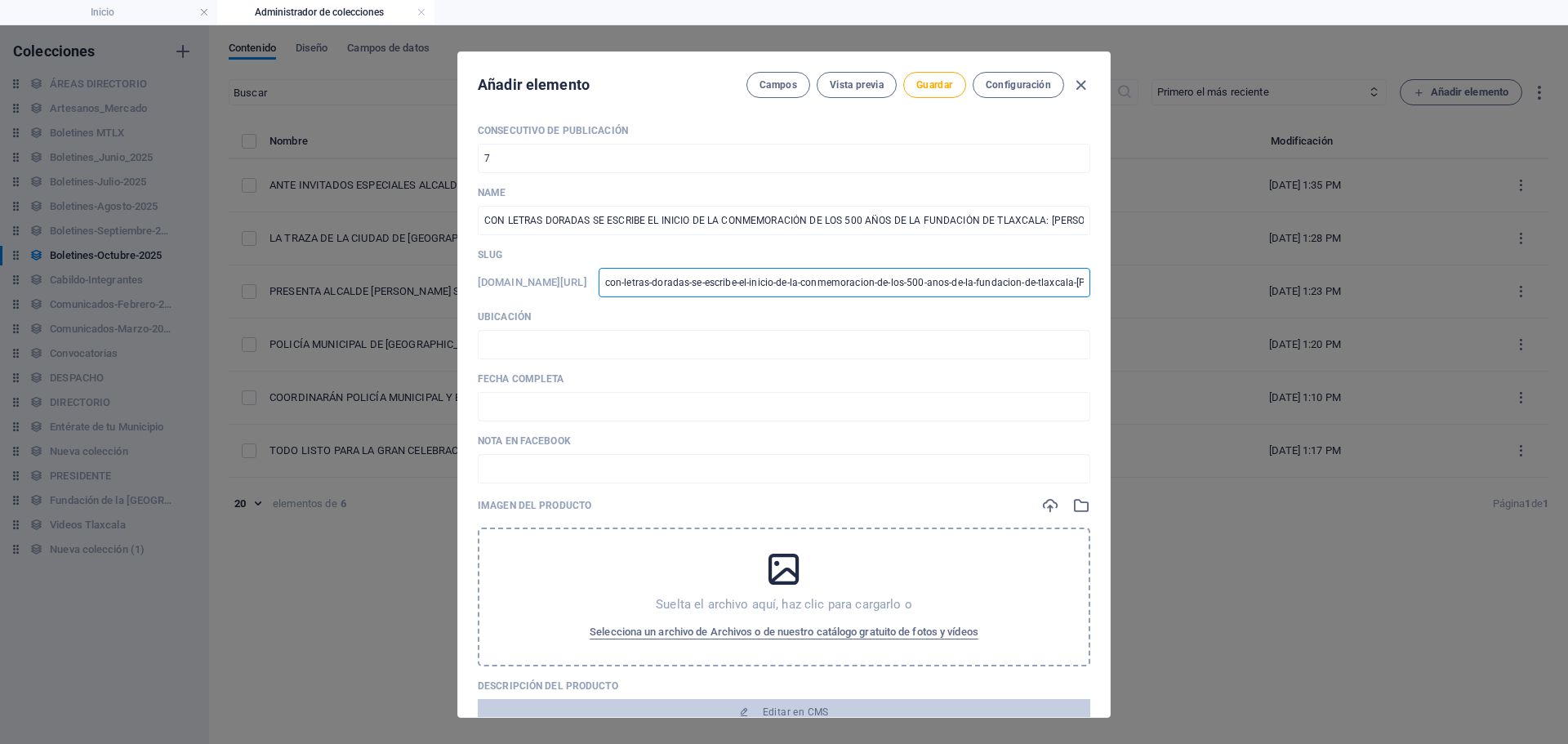
scroll to position [0, 251]
drag, startPoint x: 751, startPoint y: 281, endPoint x: 1567, endPoint y: 277, distance: 816.0
click at [1567, 277] on div "Añadir elemento Campos Vista previa Guardar Configuración Consecutivo de Public…" at bounding box center [784, 385] width 1568 height 718
type input "0"
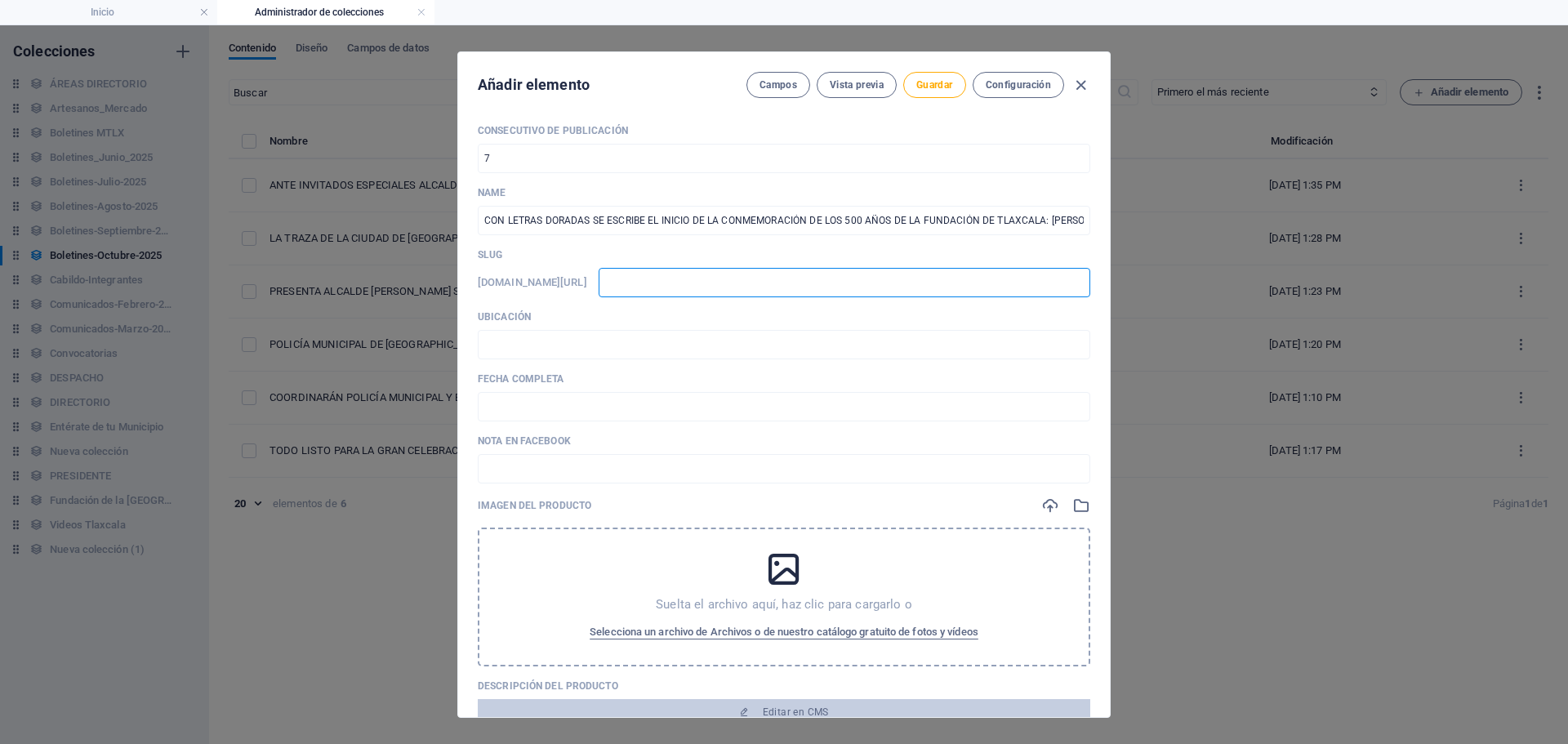
type input "0"
type input "03"
type input "031"
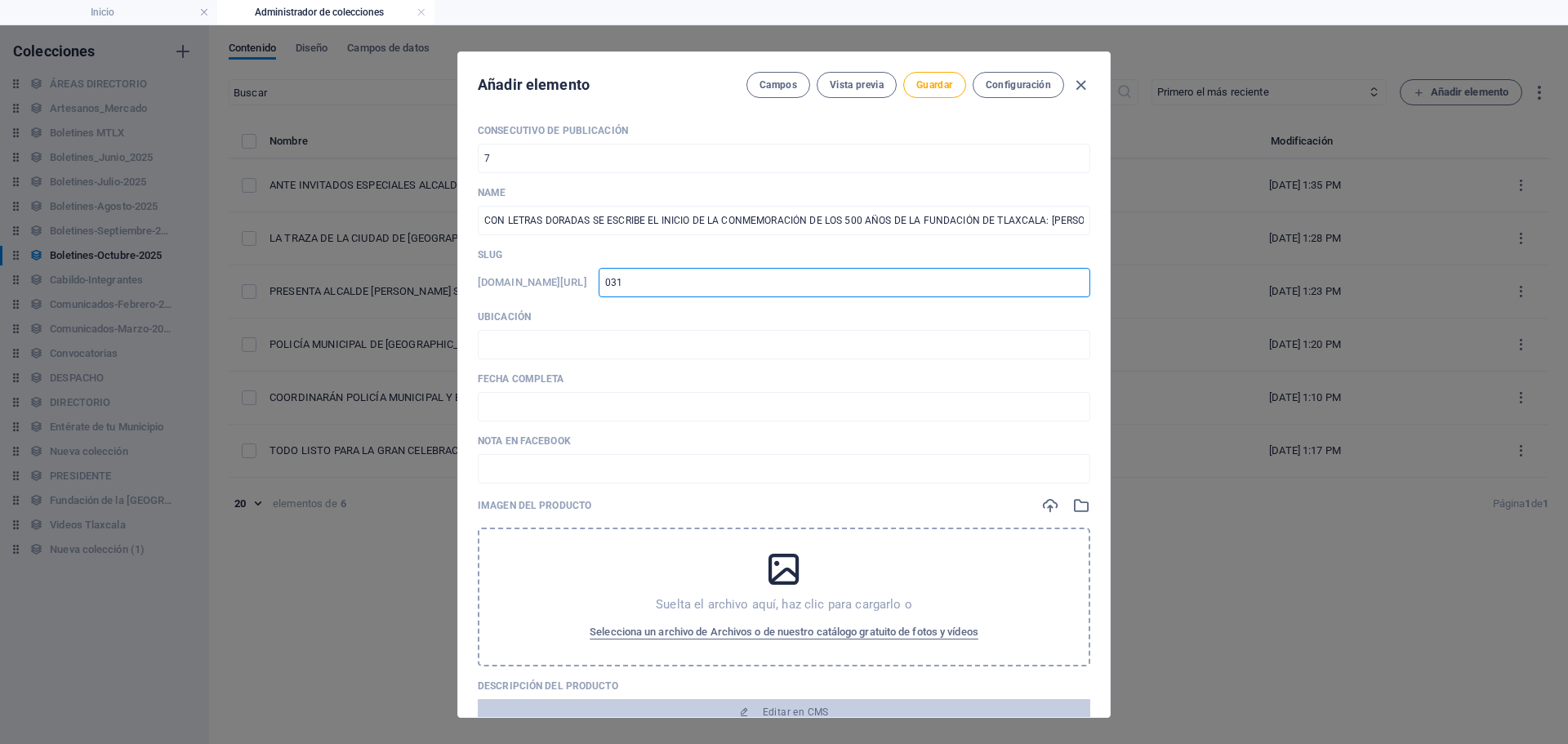
type input "0310"
type input "03102"
type input "031020"
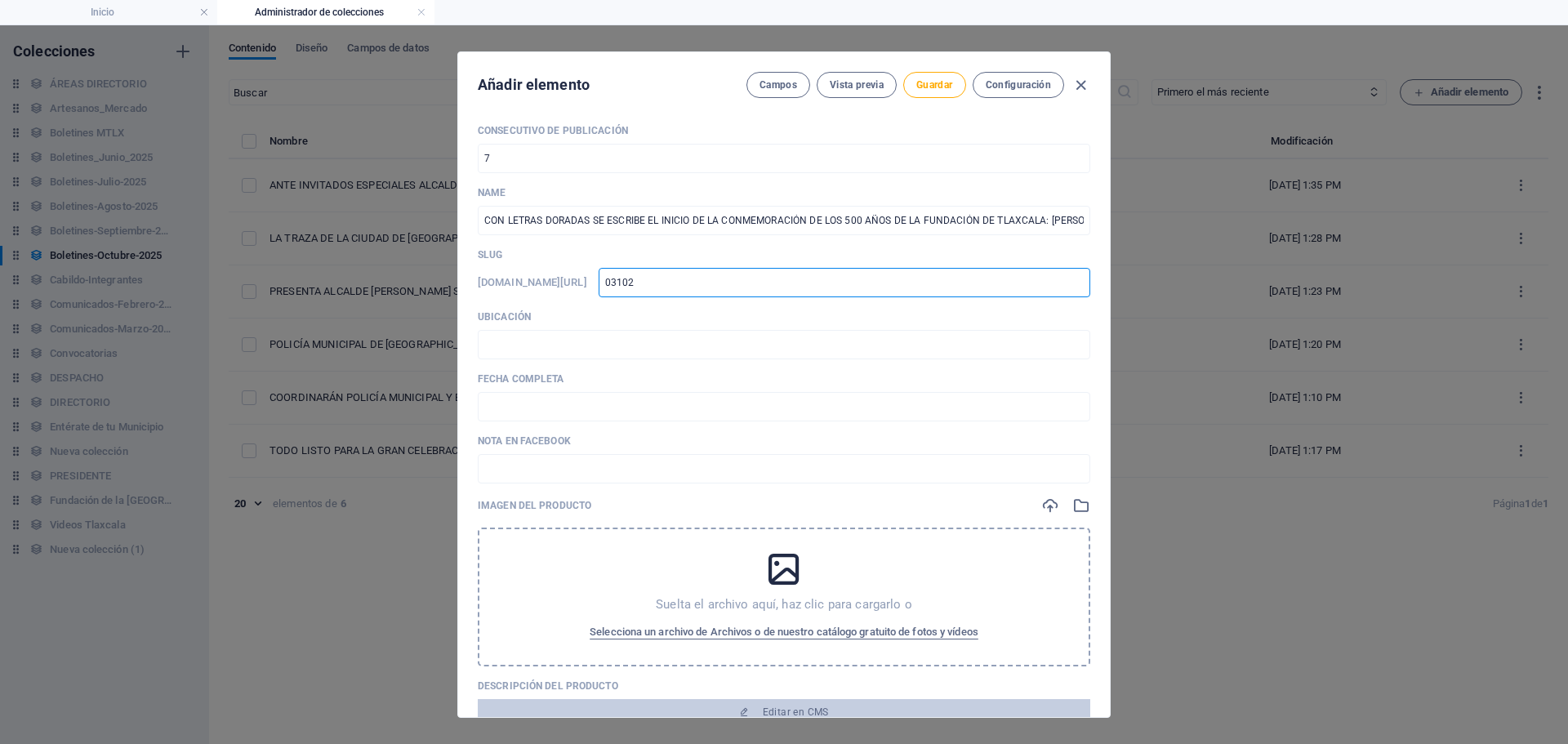
type input "031020"
type input "0310202"
type input "03102025"
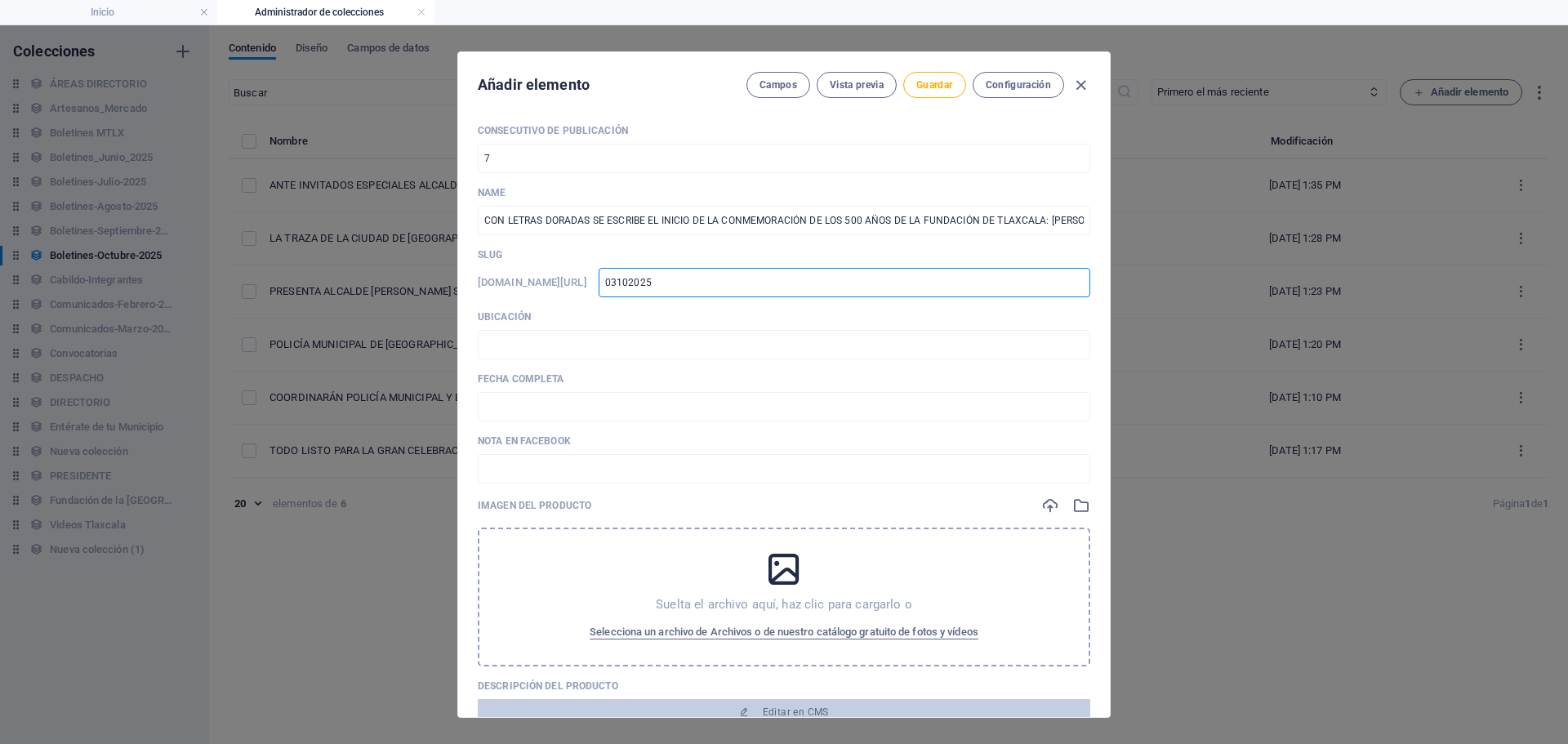
type input "03102025-"
type input "03102025-0"
type input "03102025-01"
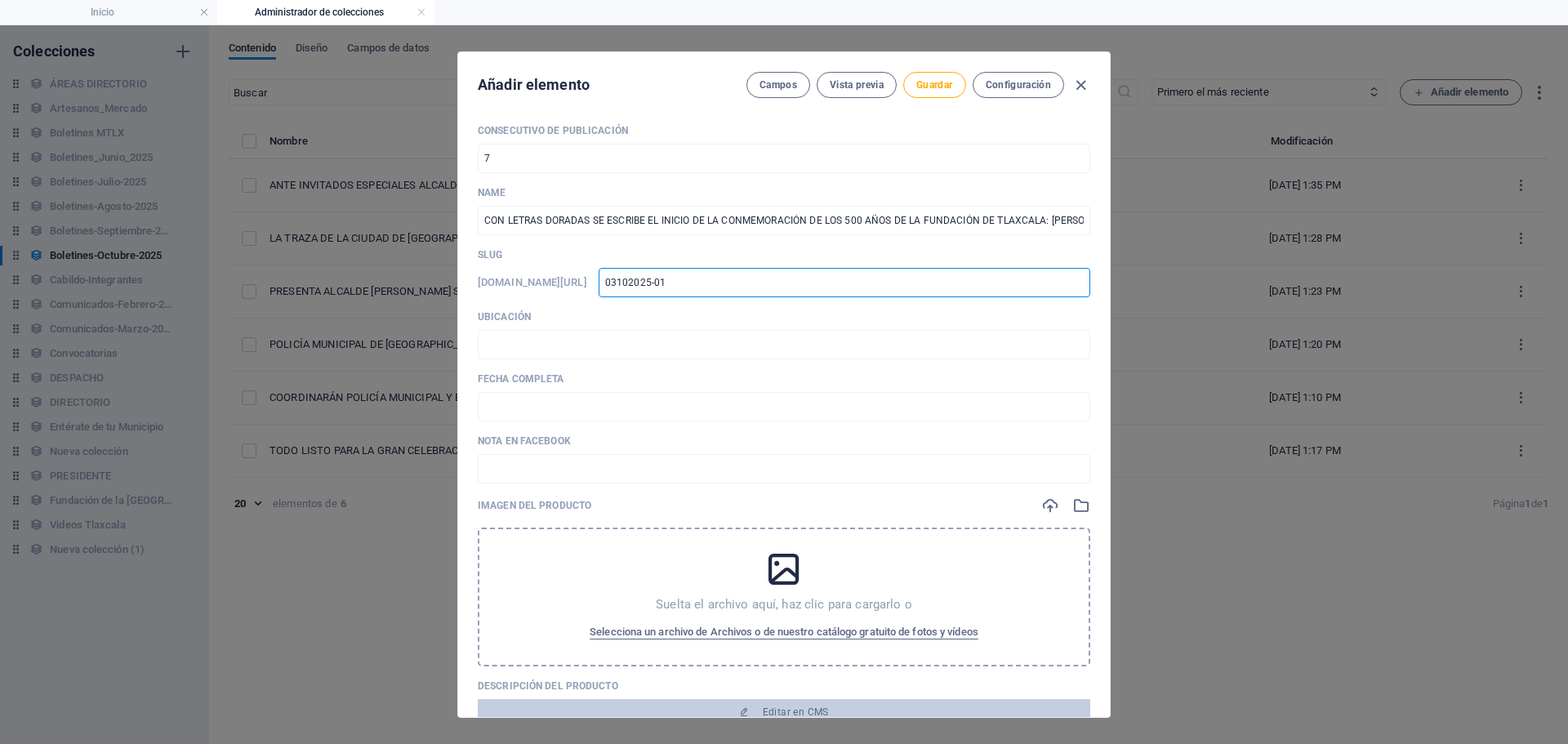
type input "03102025-01"
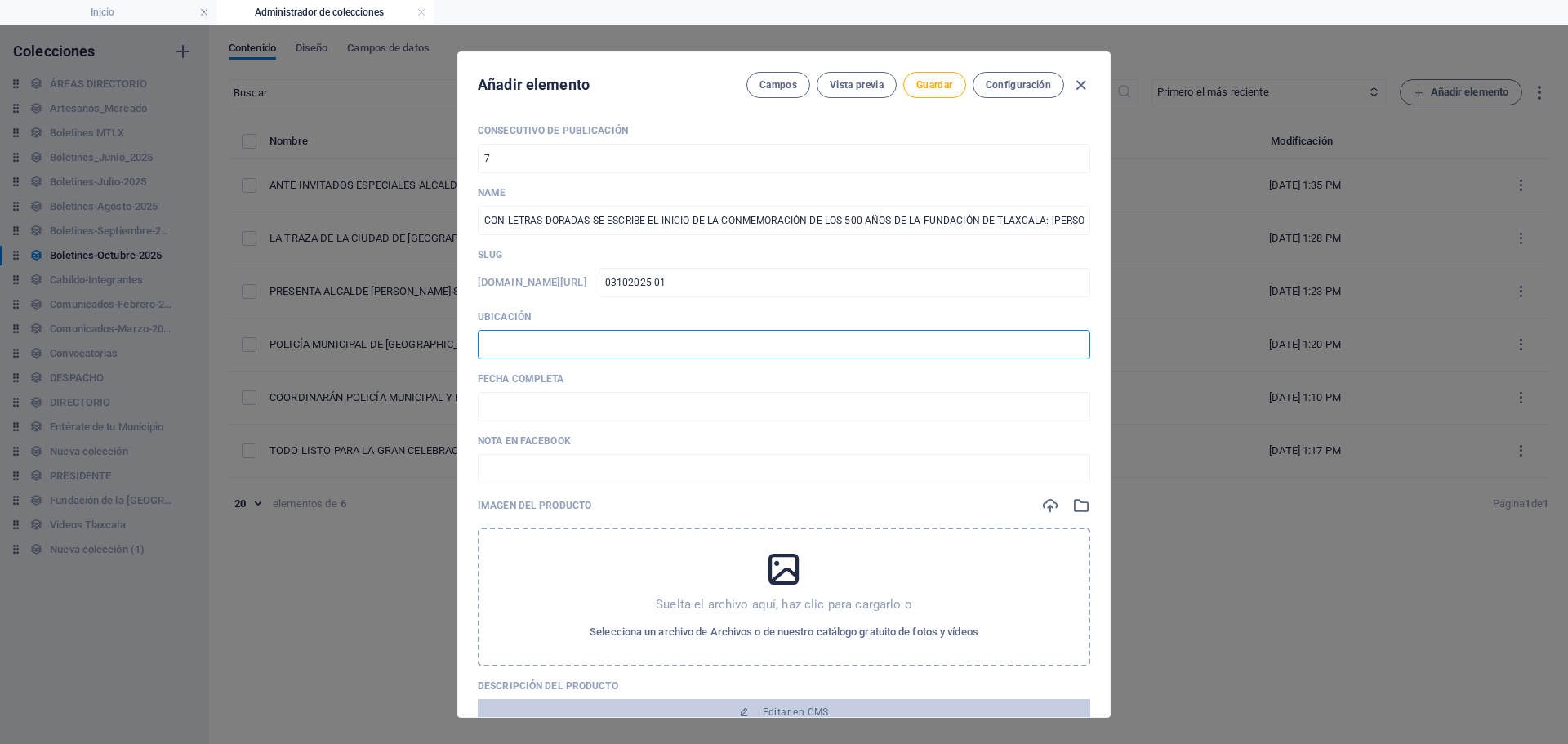
click at [593, 335] on input "text" at bounding box center [784, 344] width 612 height 29
type input "📍 TLAXCALA [PERSON_NAME]"
click at [524, 414] on input "text" at bounding box center [784, 407] width 612 height 29
click at [512, 411] on input "🗓️ [DATE]" at bounding box center [784, 407] width 612 height 29
type input "🗓️ [DATE]"
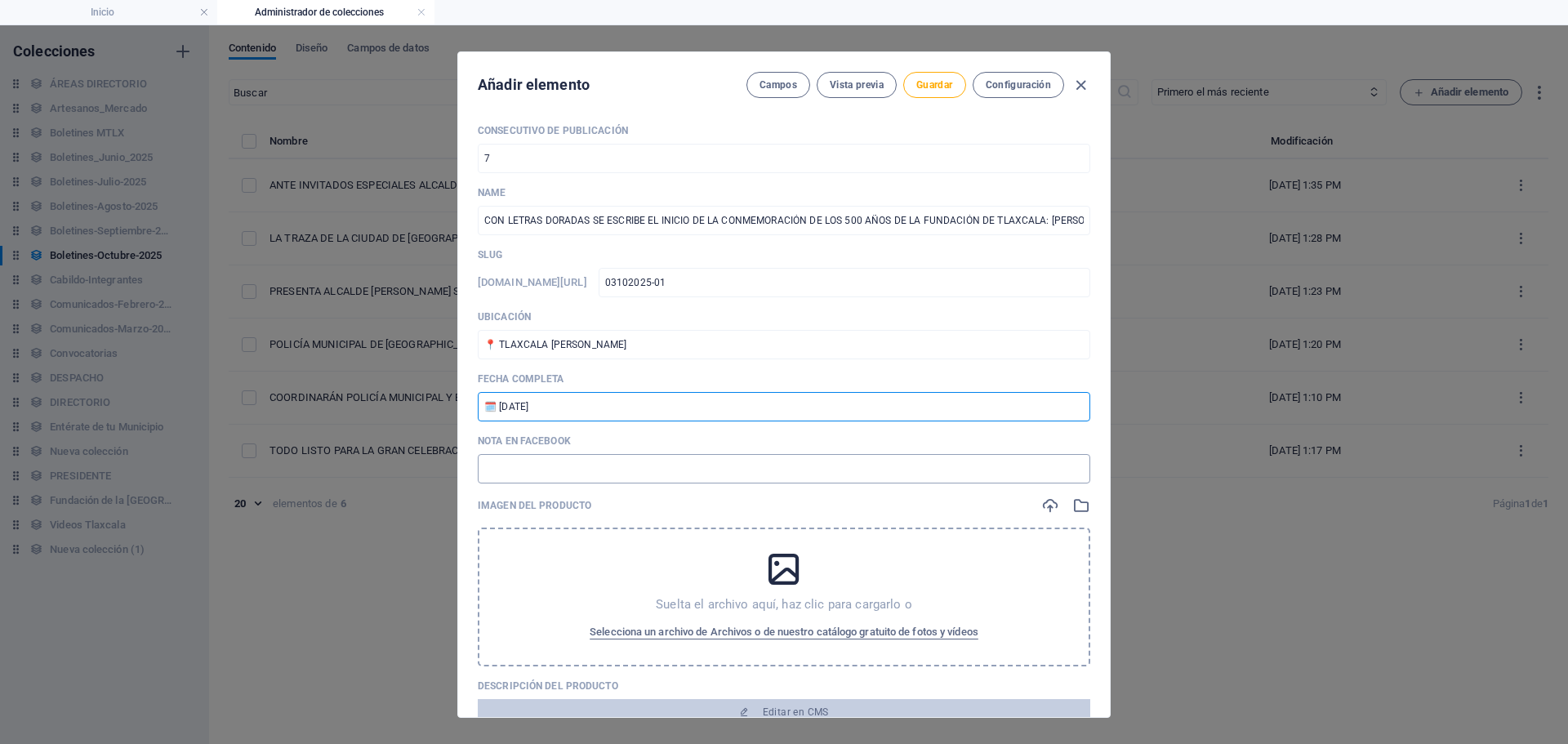
click at [570, 466] on input "text" at bounding box center [784, 468] width 612 height 29
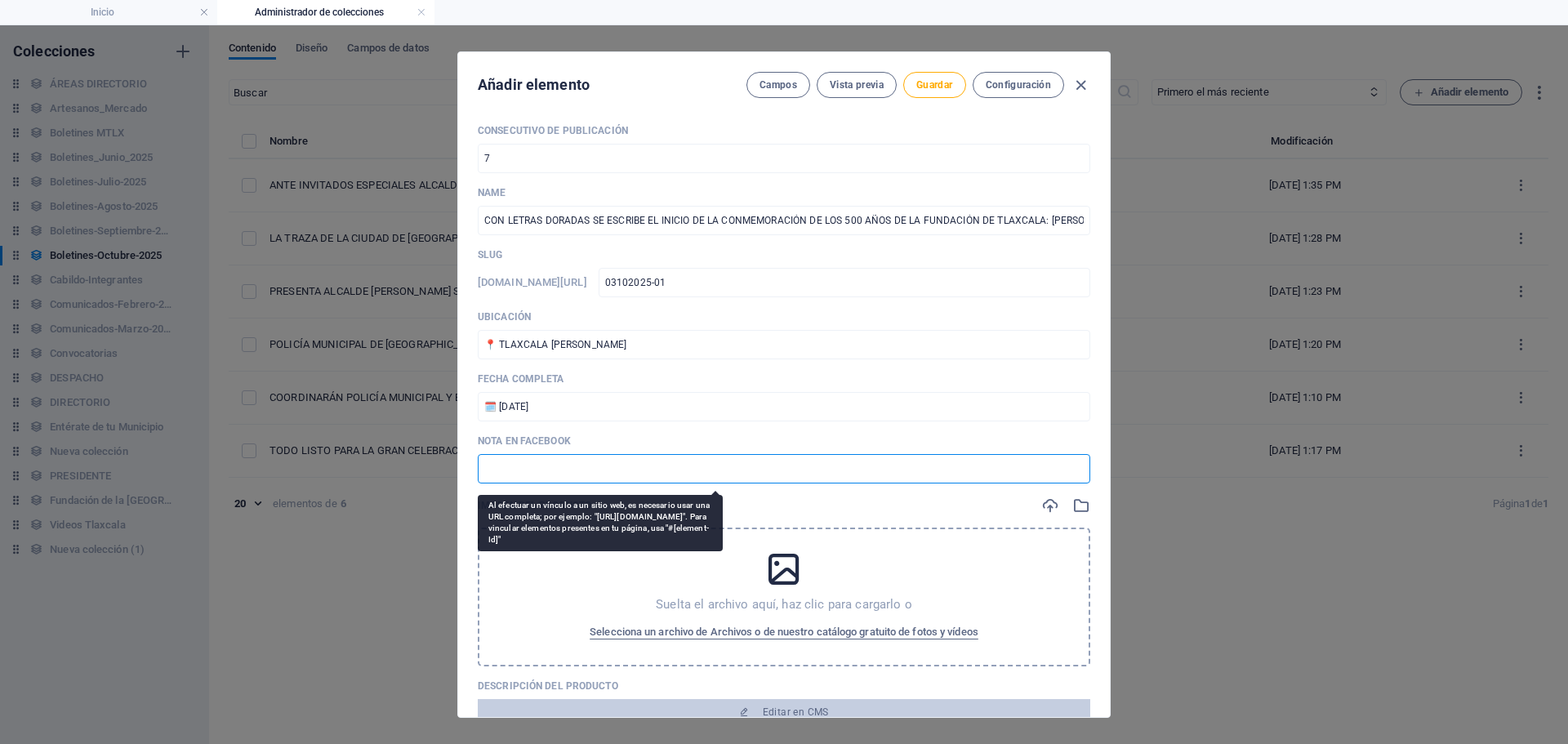
paste input "[URL][DOMAIN_NAME]"
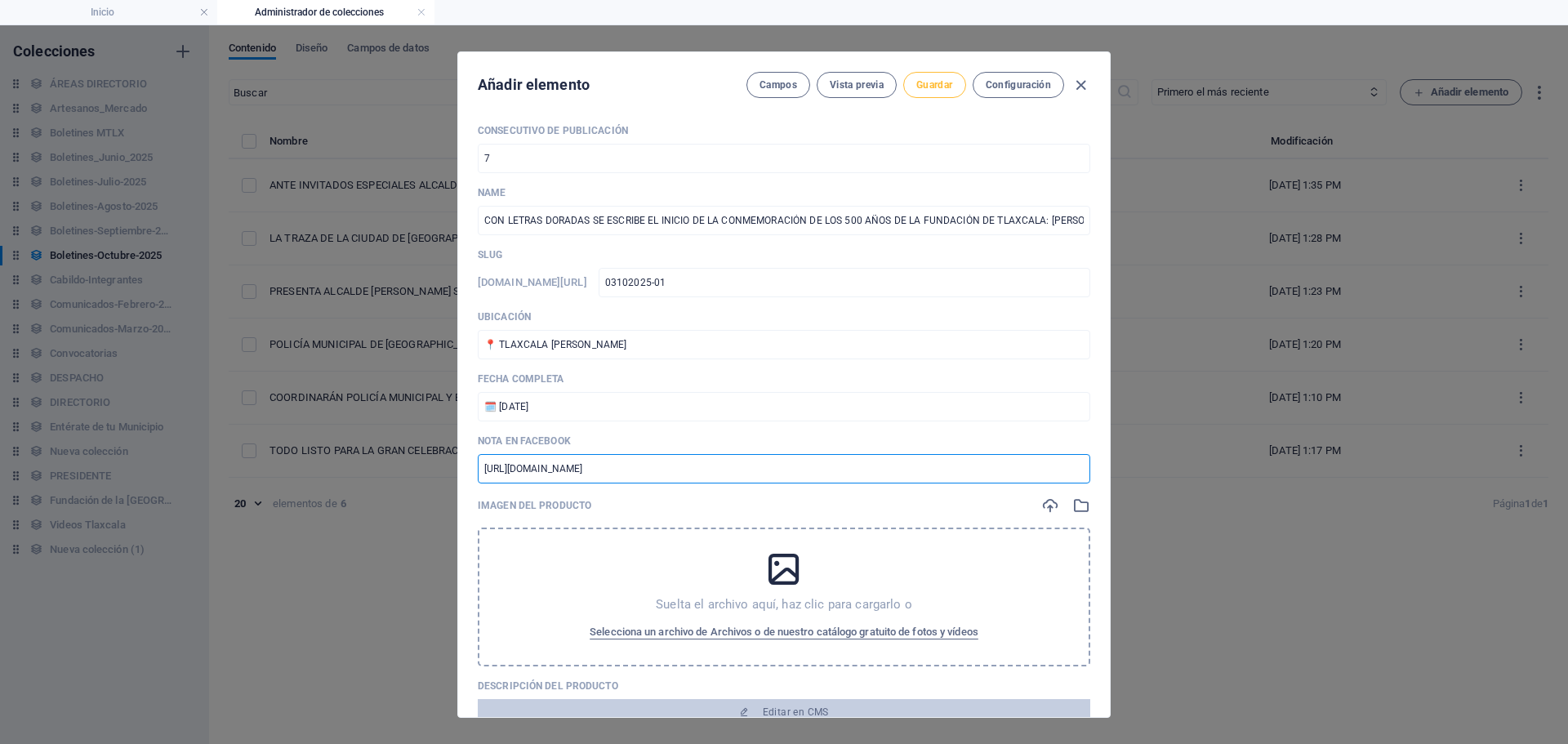
type input "[URL][DOMAIN_NAME]"
click at [923, 91] on span "Guardar" at bounding box center [934, 85] width 36 height 13
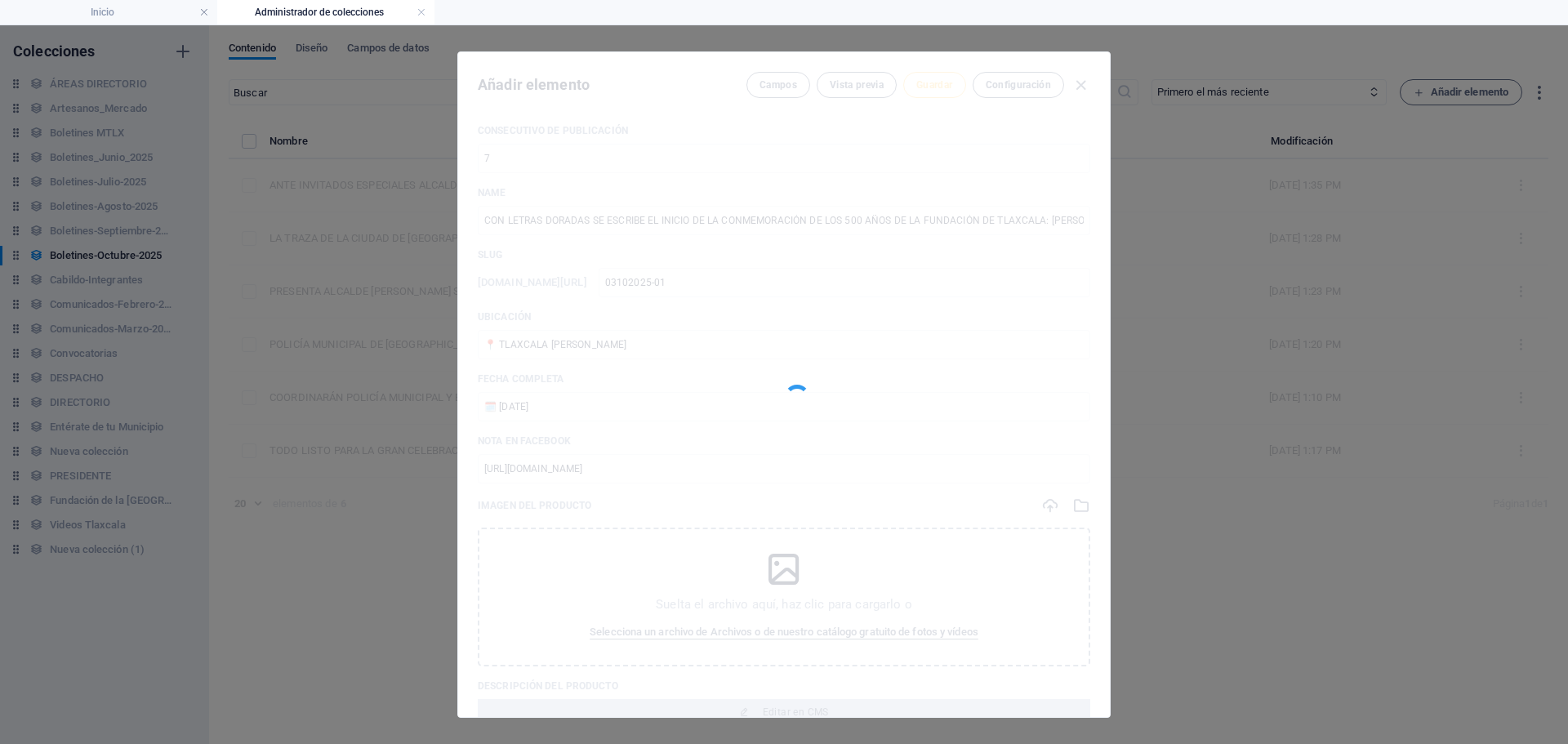
type input "03102025-01"
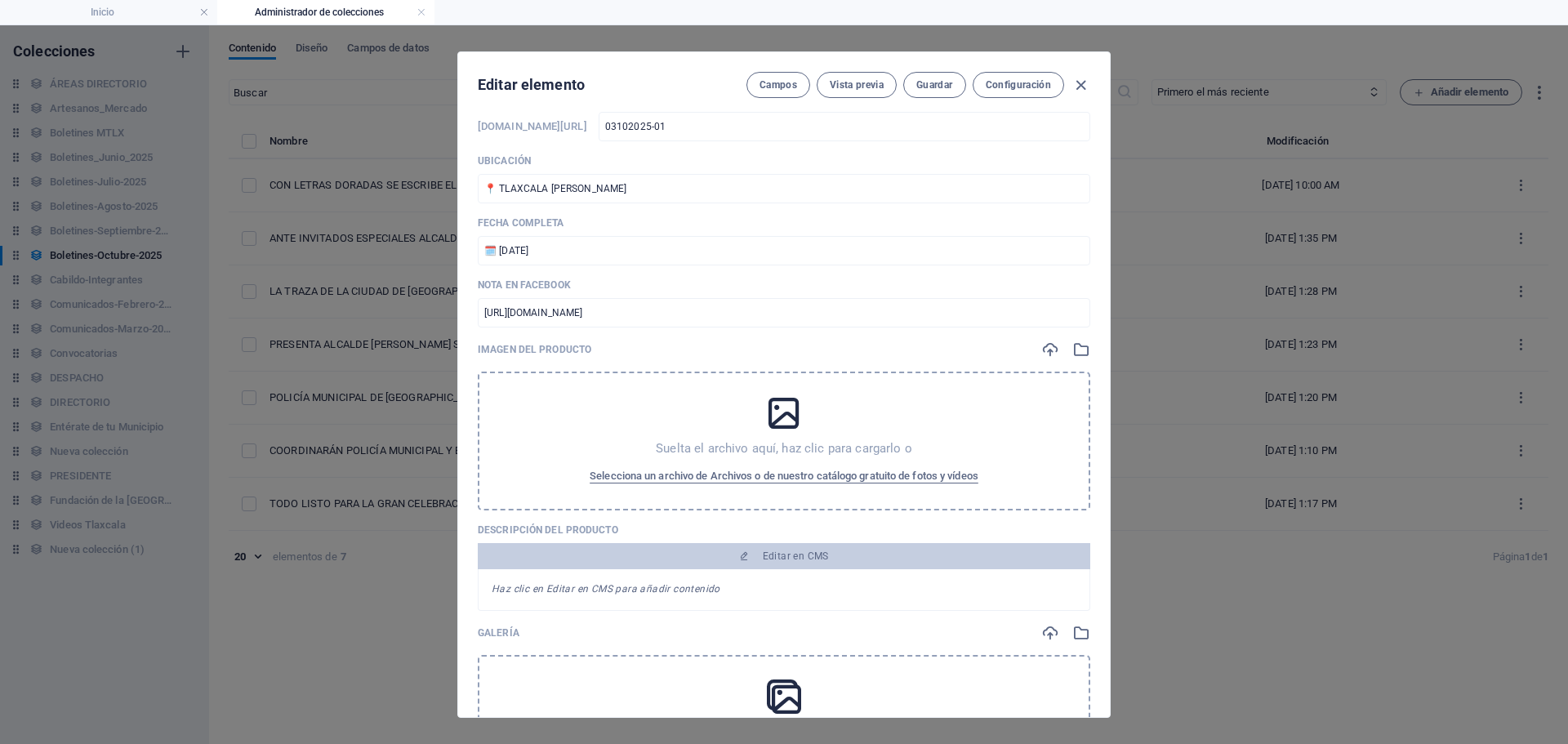
scroll to position [163, 0]
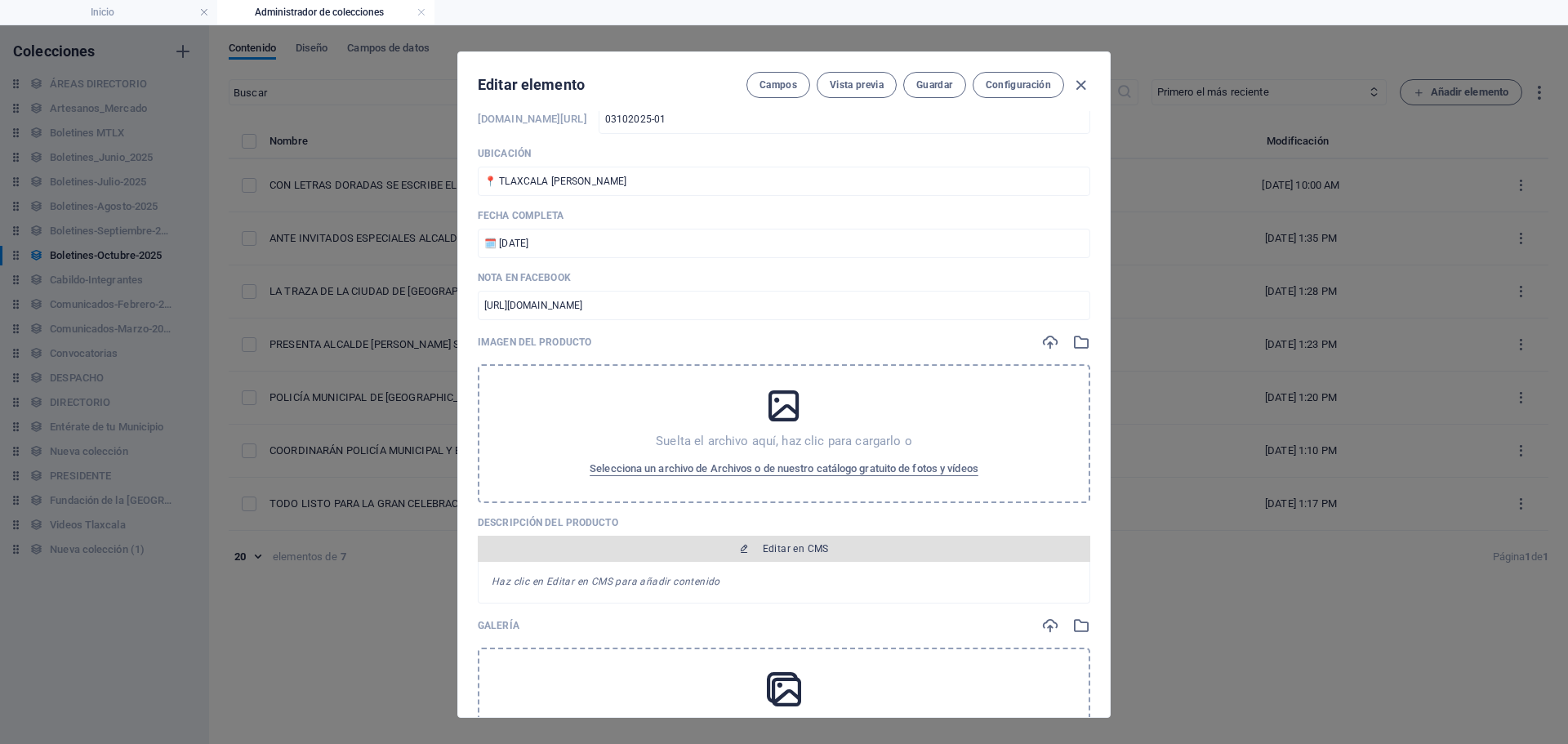
click at [813, 551] on span "Editar en CMS" at bounding box center [796, 549] width 66 height 13
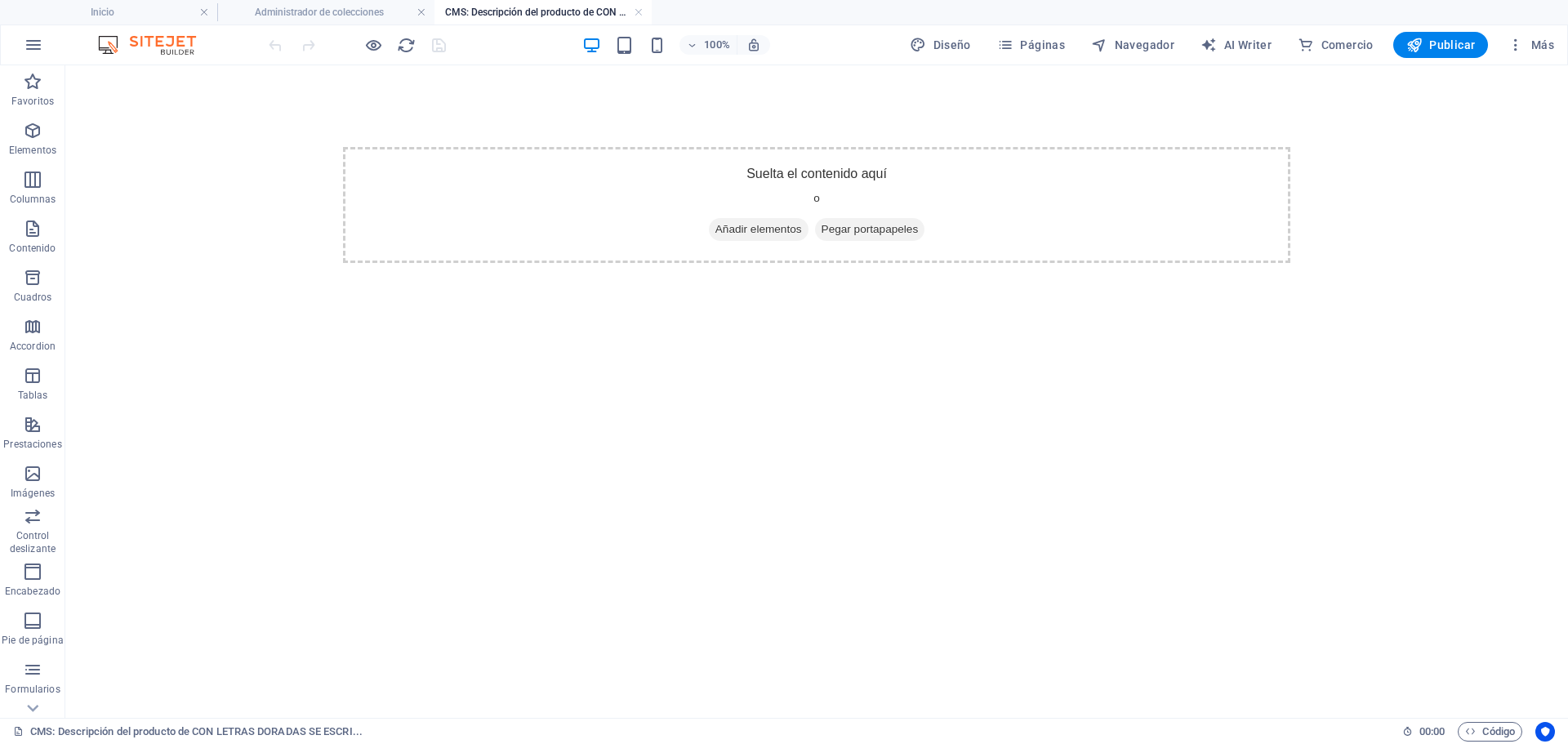
scroll to position [0, 0]
click at [761, 234] on span "Añadir elementos" at bounding box center [758, 229] width 99 height 23
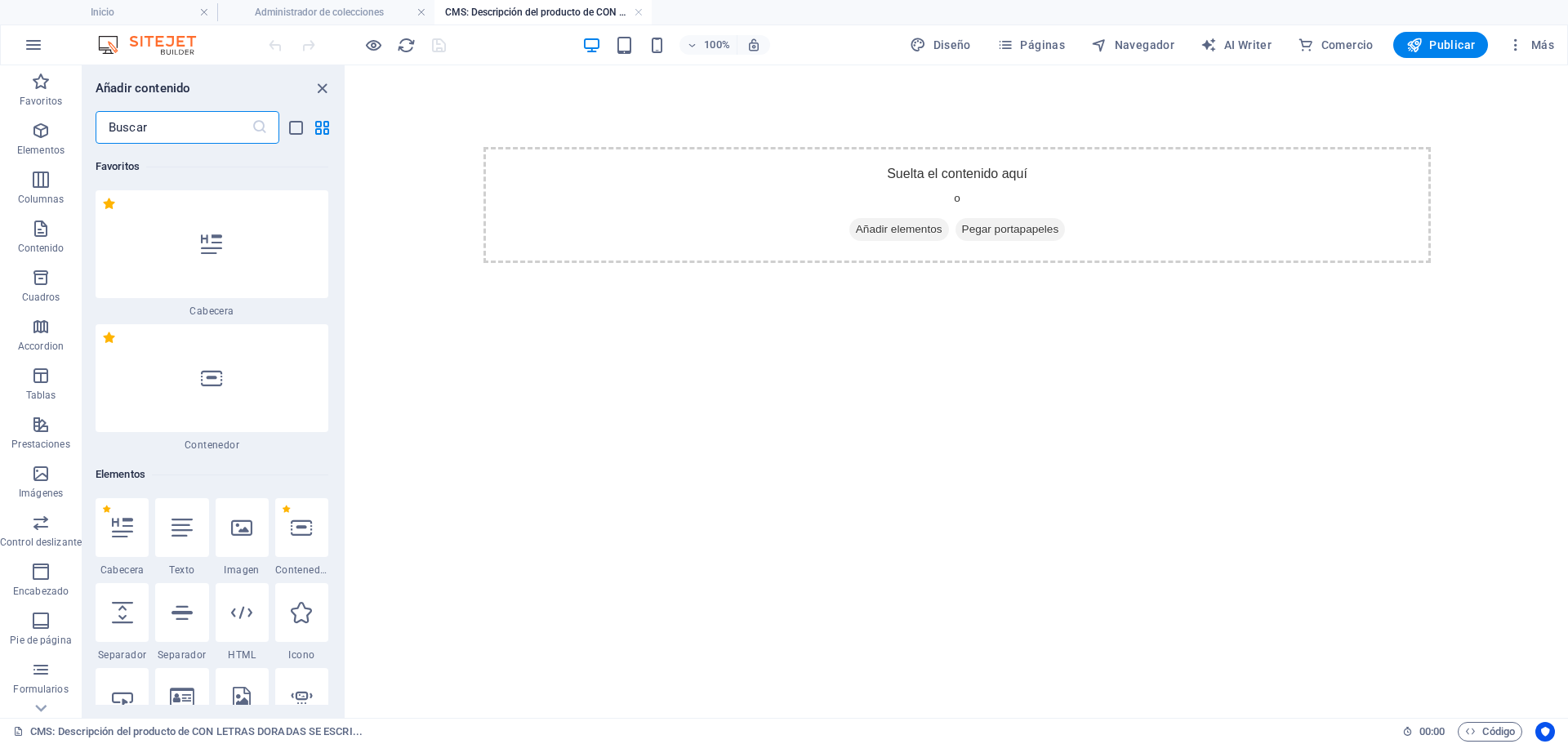
click at [185, 553] on div at bounding box center [182, 528] width 53 height 59
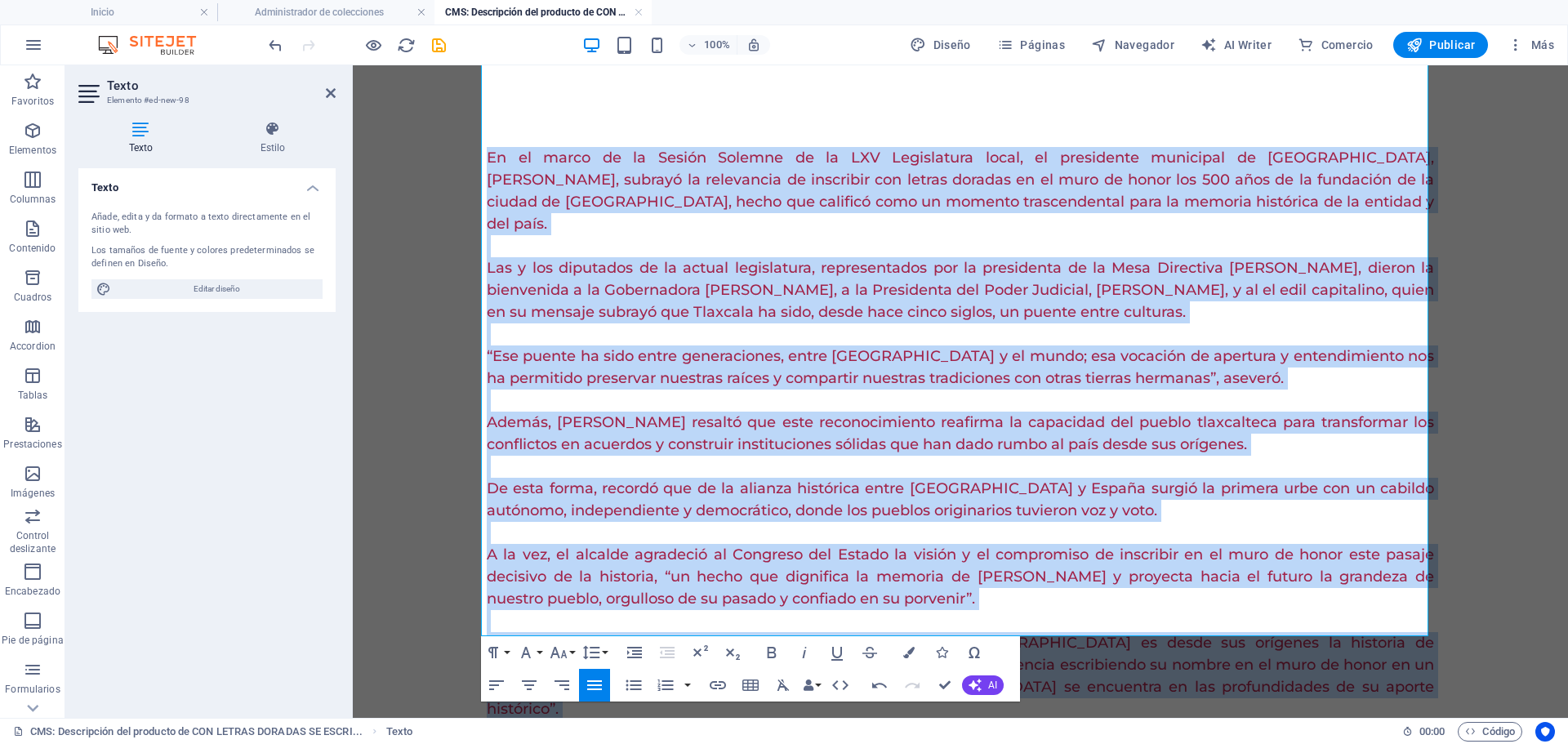
scroll to position [106, 0]
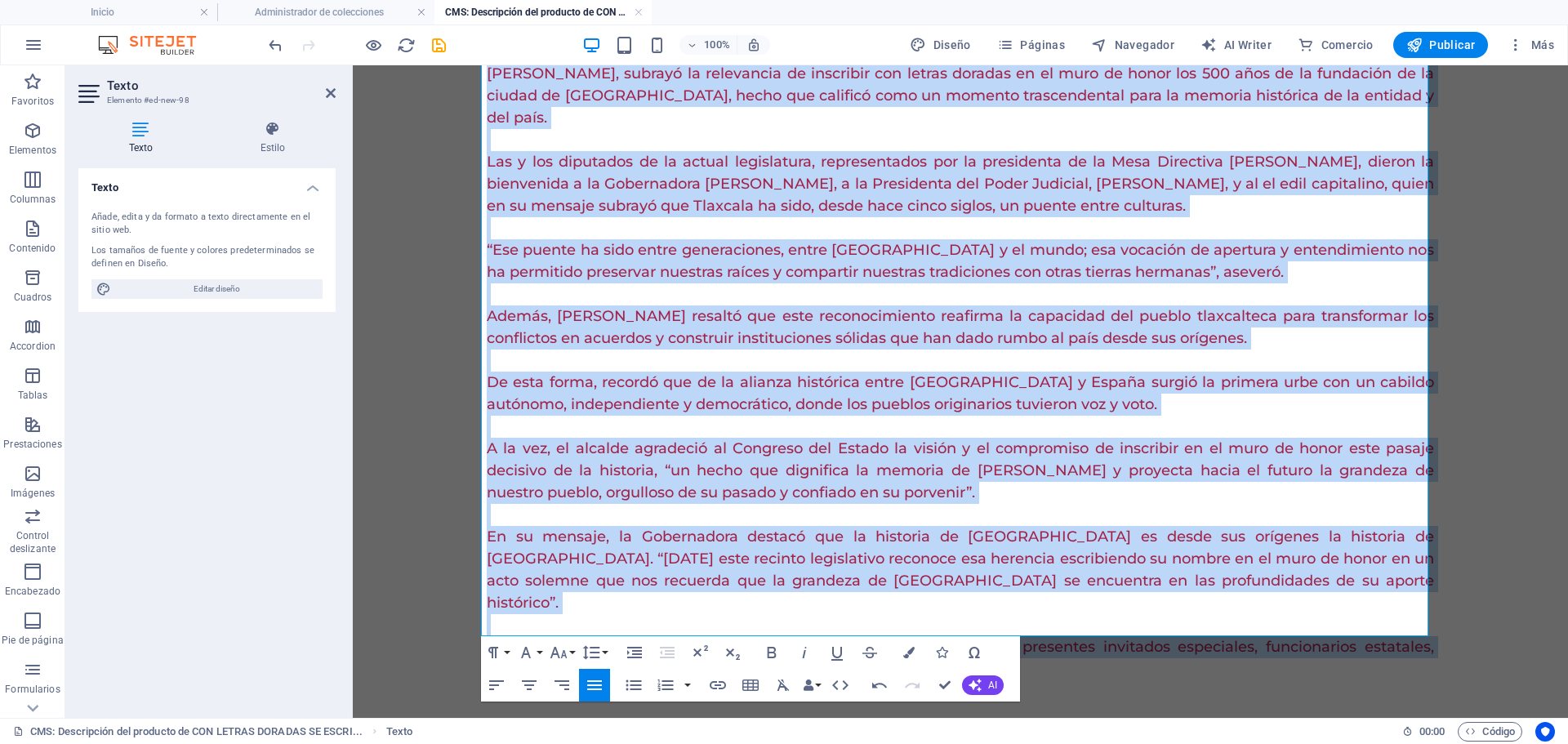
drag, startPoint x: 482, startPoint y: 158, endPoint x: 1223, endPoint y: 783, distance: 969.4
click at [1223, 743] on html "En el marco de la Sesión Solemne de la LXV Legislatura local, el presidente mun…" at bounding box center [960, 360] width 1215 height 803
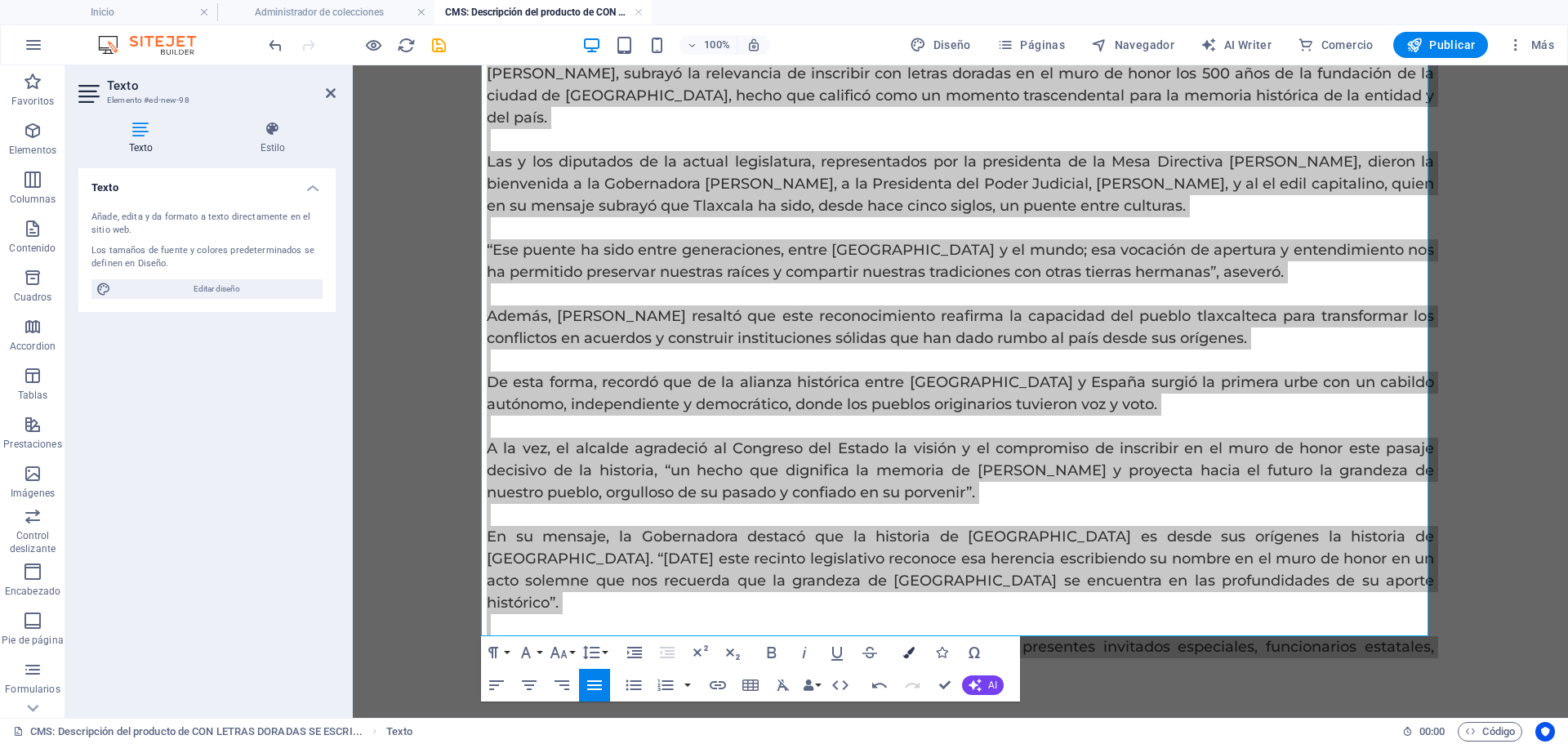
click at [913, 648] on icon "button" at bounding box center [909, 653] width 11 height 11
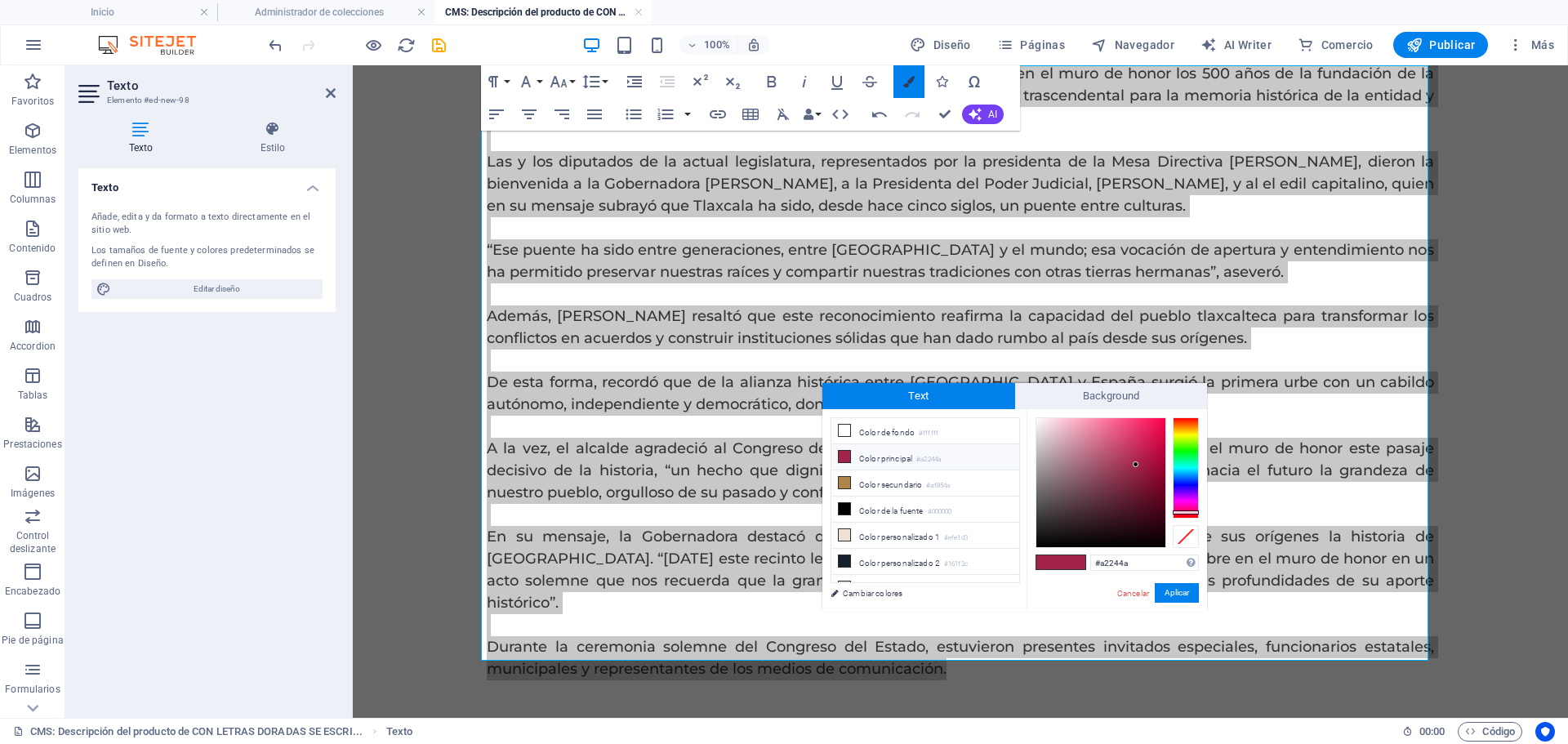
scroll to position [82, 0]
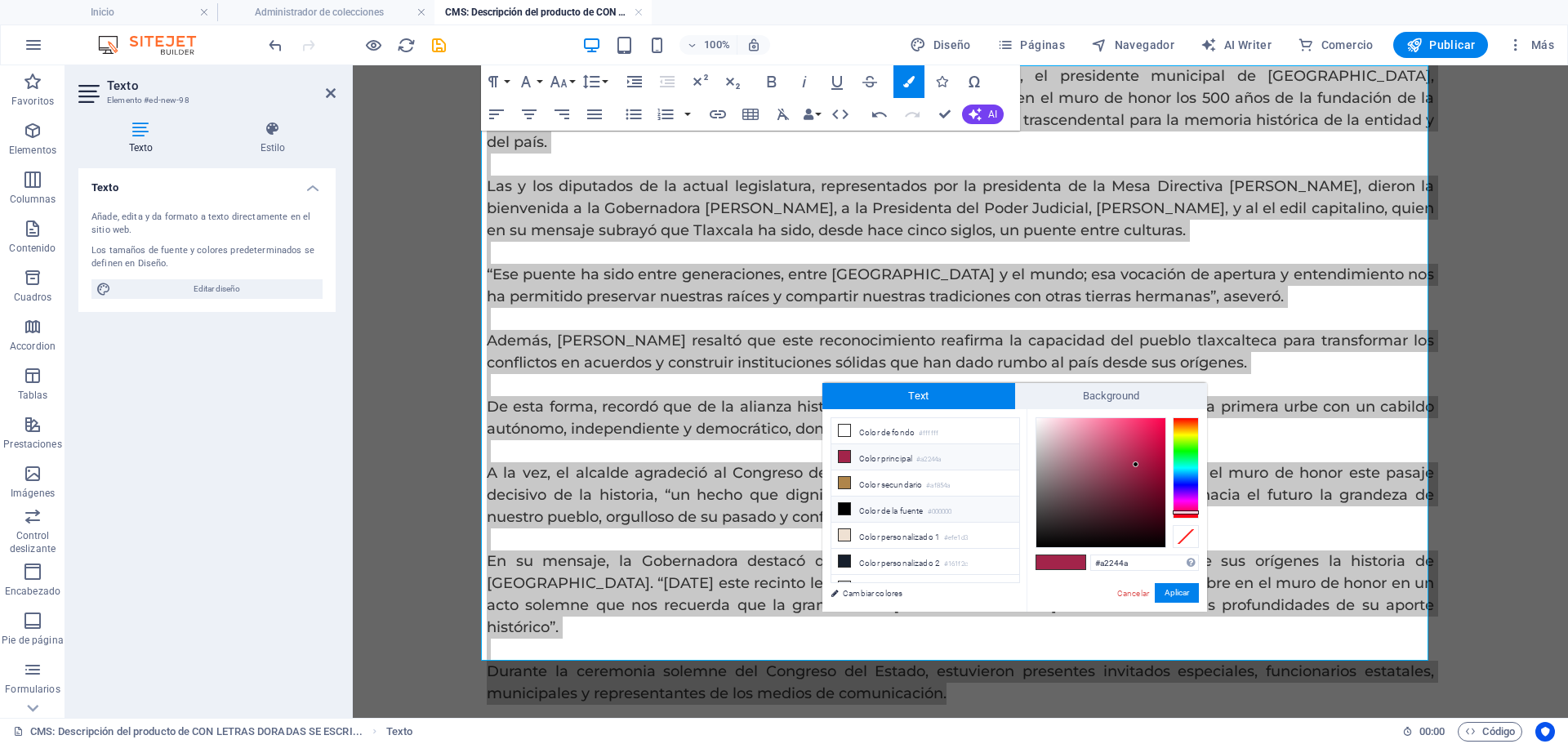
click at [933, 509] on small "#000000" at bounding box center [940, 512] width 25 height 11
type input "#000000"
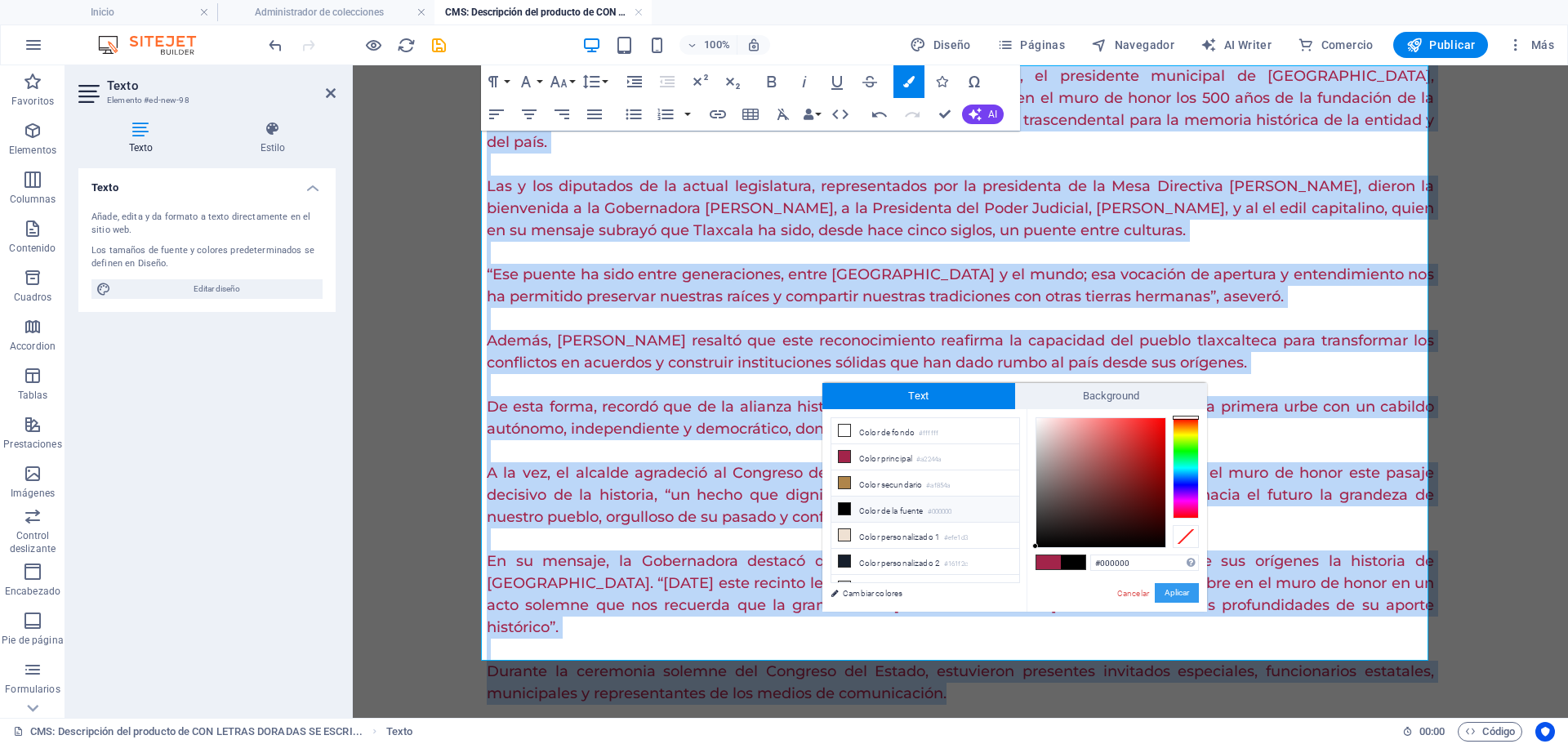
click at [1167, 592] on button "Aplicar" at bounding box center [1177, 592] width 45 height 20
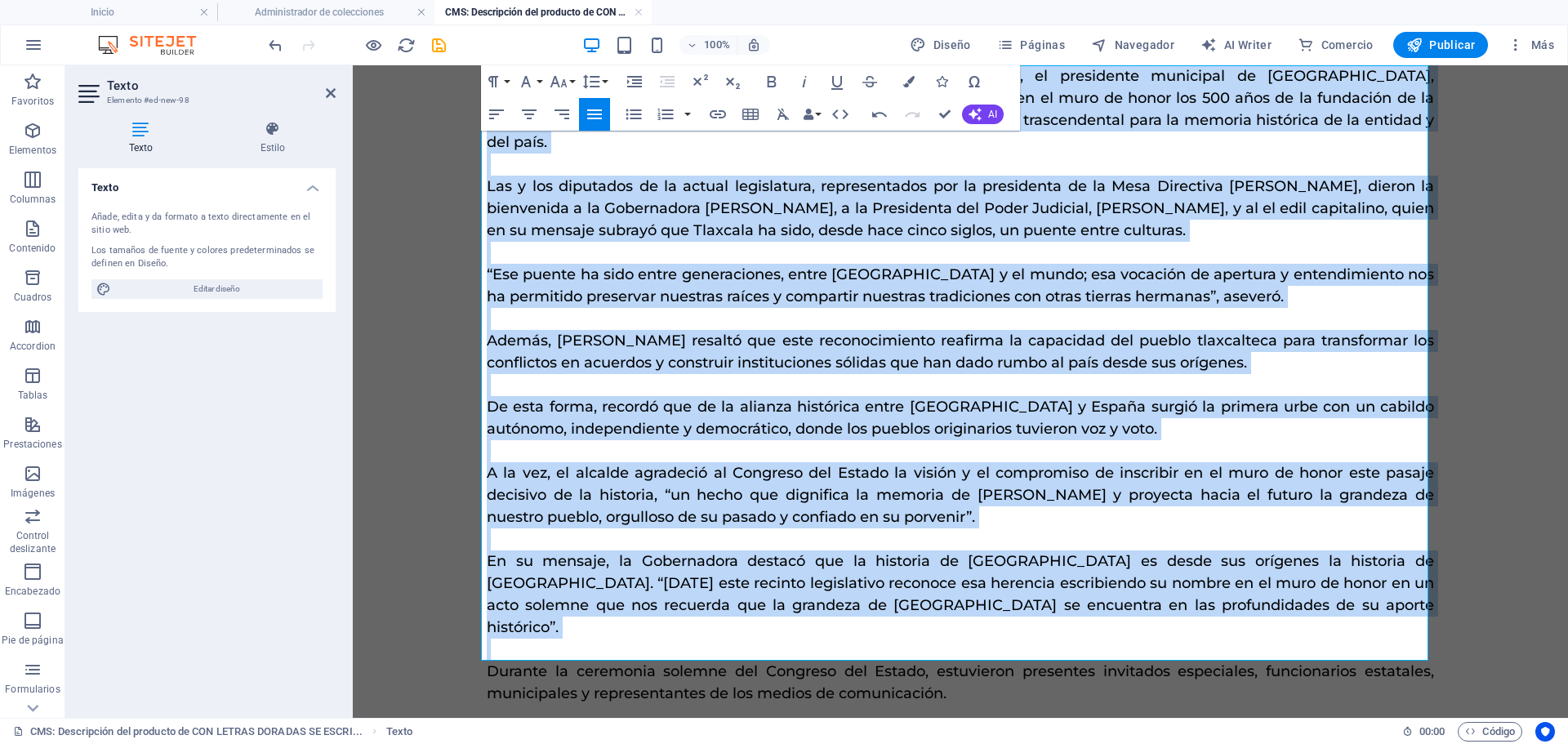
click at [602, 120] on icon "button" at bounding box center [594, 114] width 20 height 20
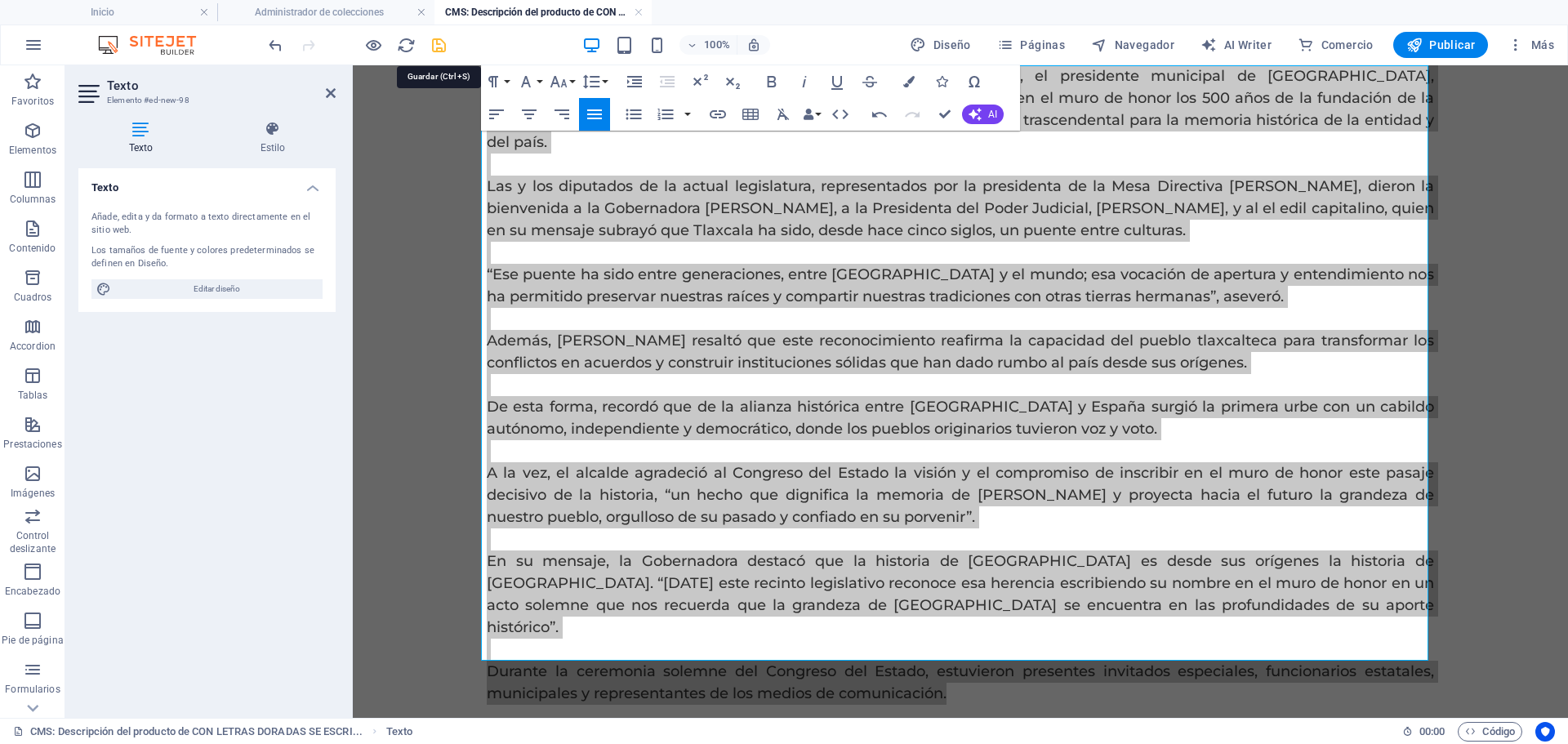
click at [445, 49] on icon "save" at bounding box center [439, 45] width 19 height 19
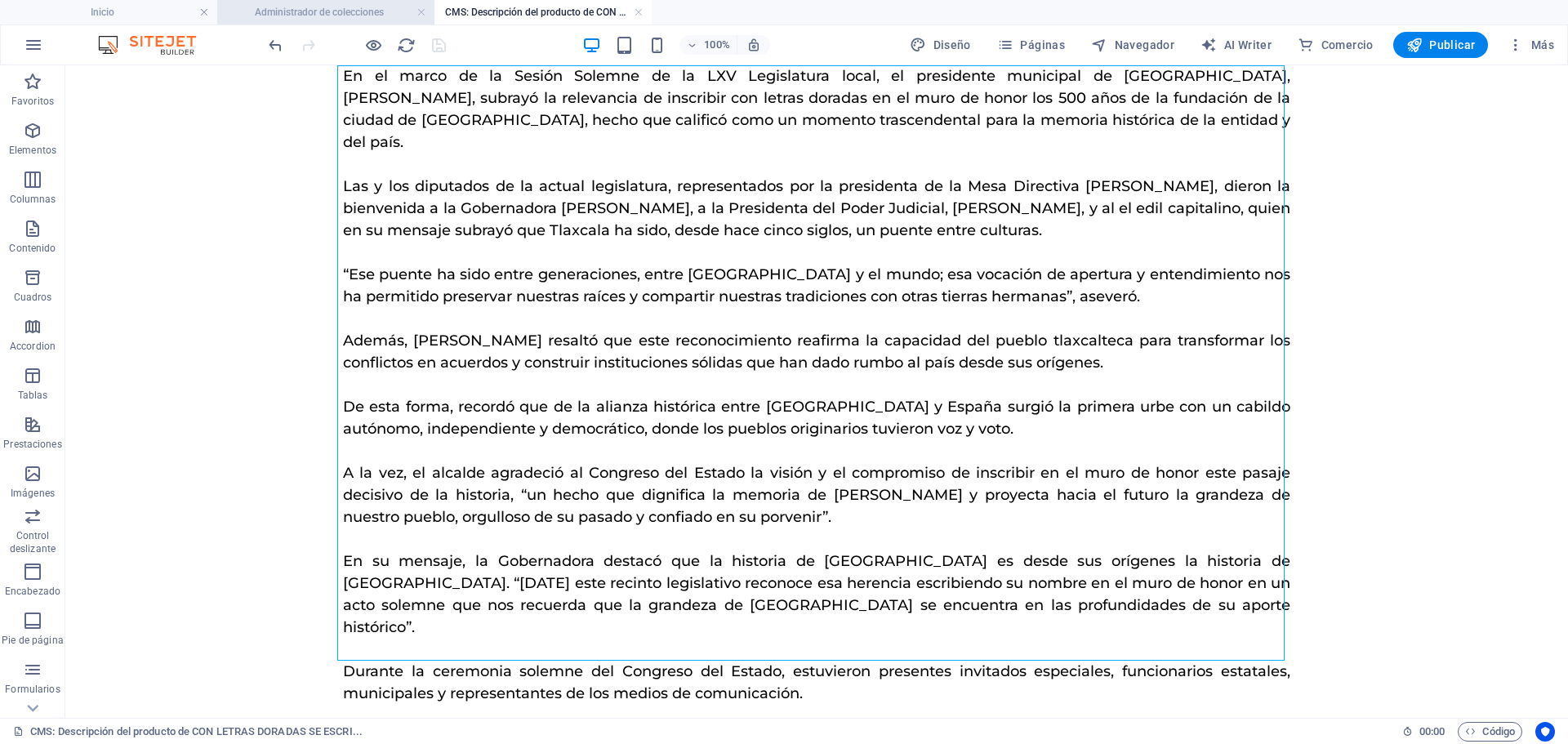
click at [366, 13] on h4 "Administrador de colecciones" at bounding box center [325, 11] width 217 height 18
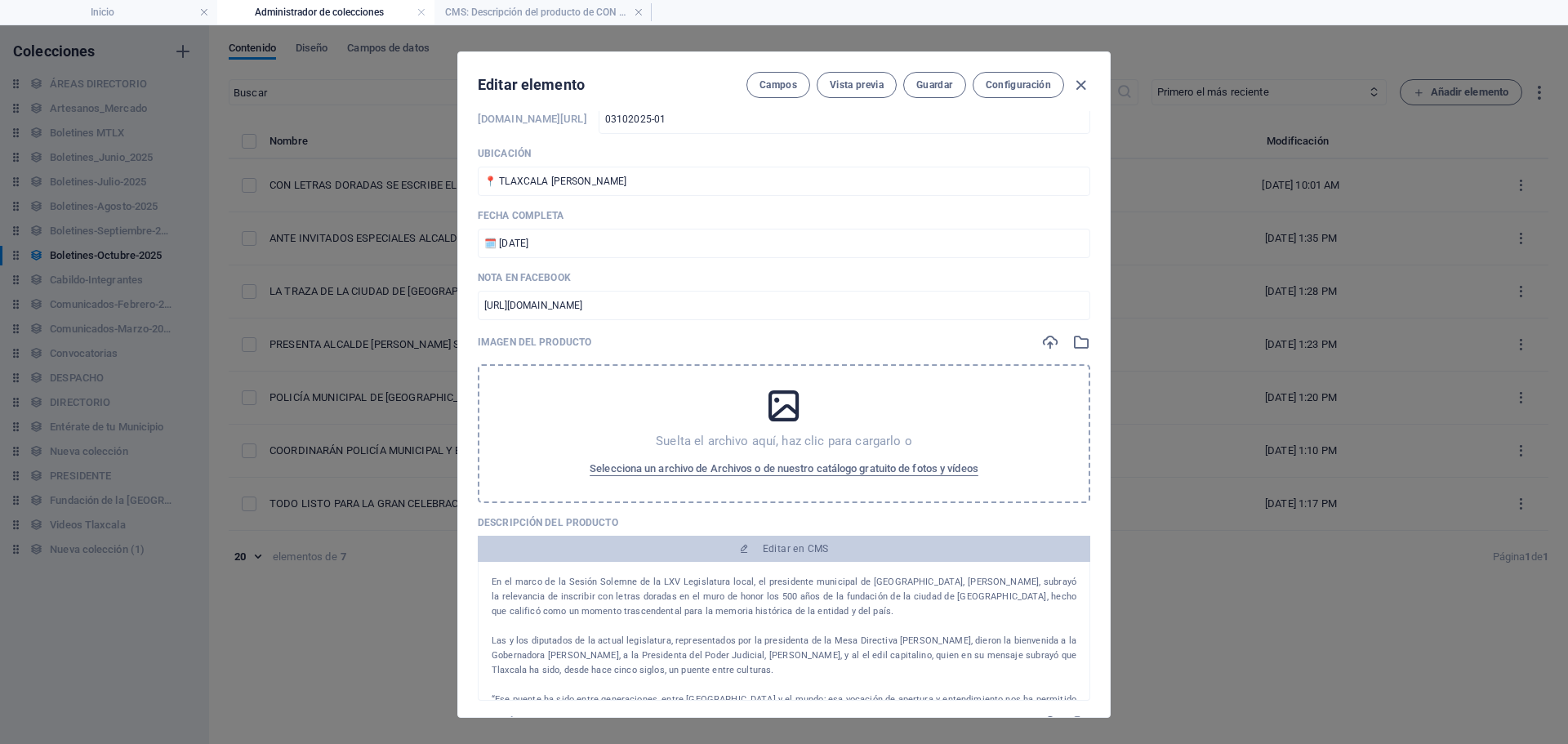
scroll to position [0, 0]
click at [1041, 346] on icon "button" at bounding box center [1050, 342] width 18 height 18
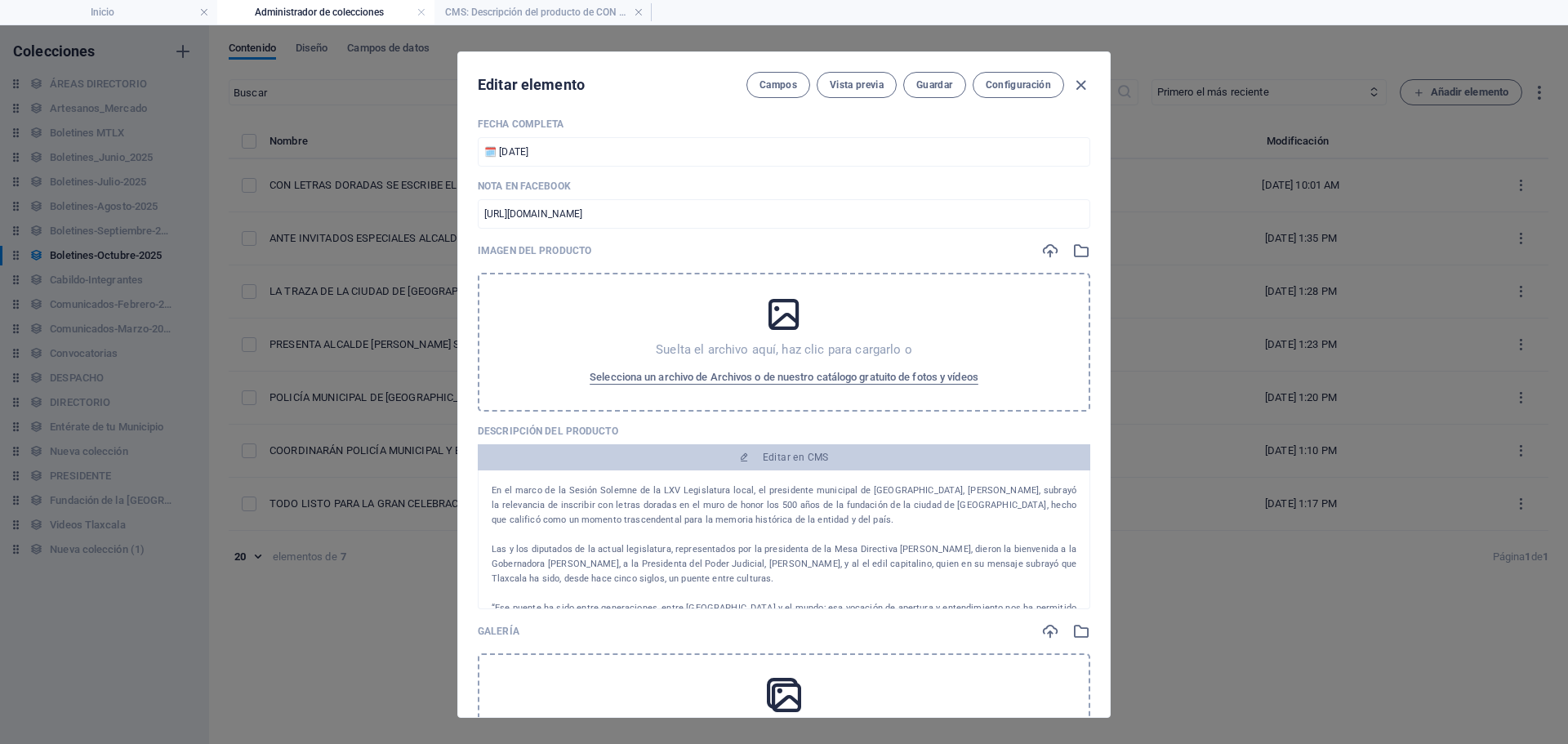
scroll to position [408, 0]
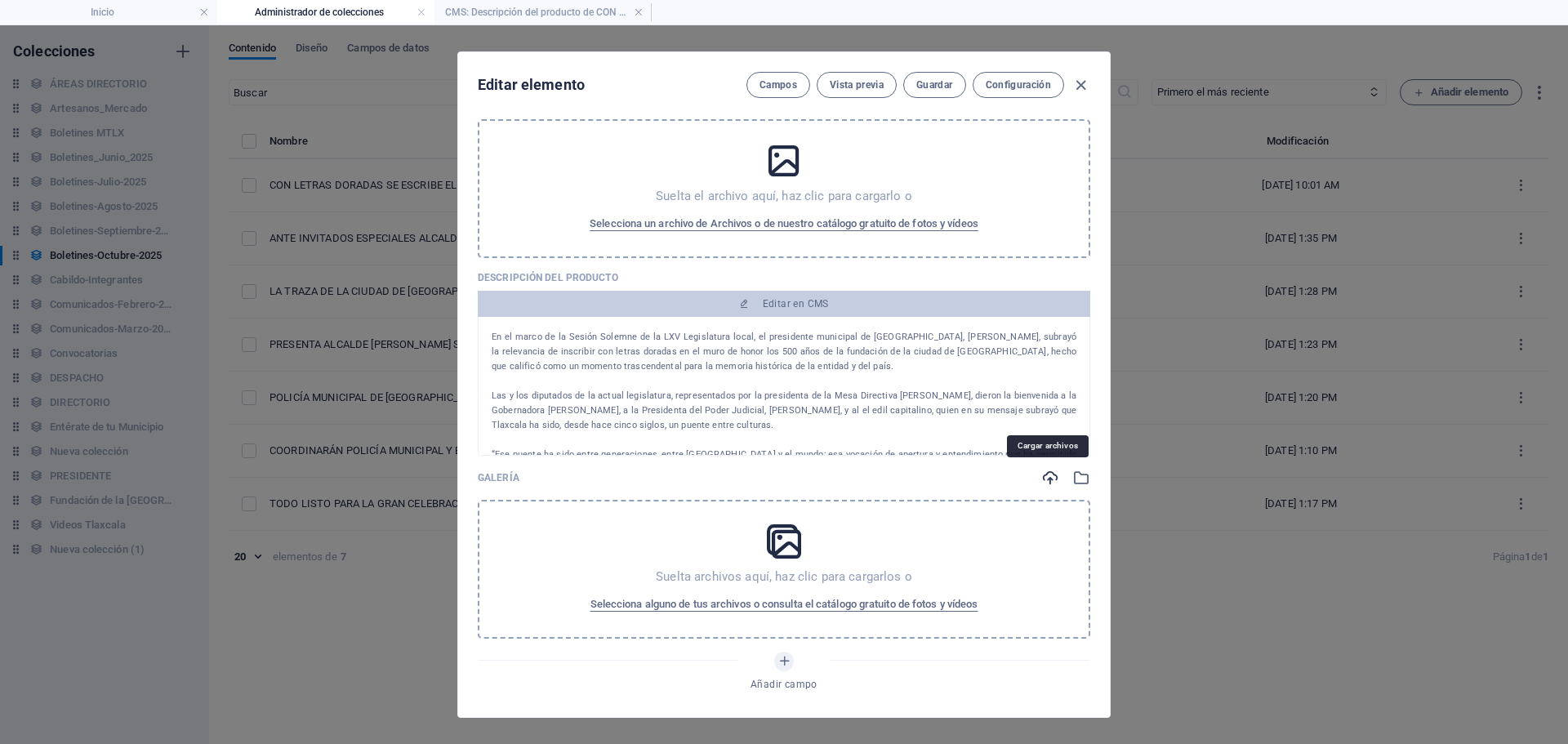
click at [1043, 481] on icon "button" at bounding box center [1050, 478] width 18 height 18
